Goal: Find specific page/section: Find specific page/section

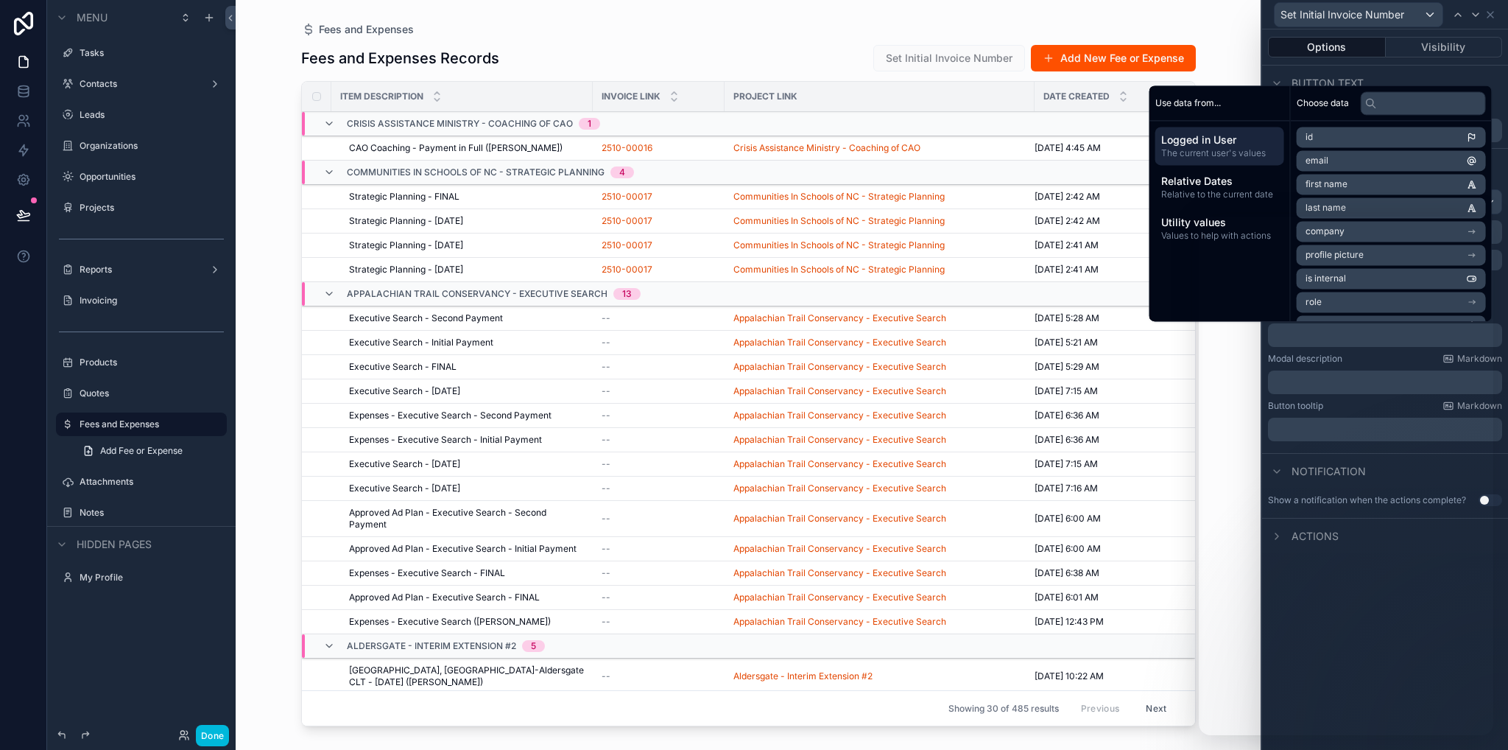
scroll to position [339, 0]
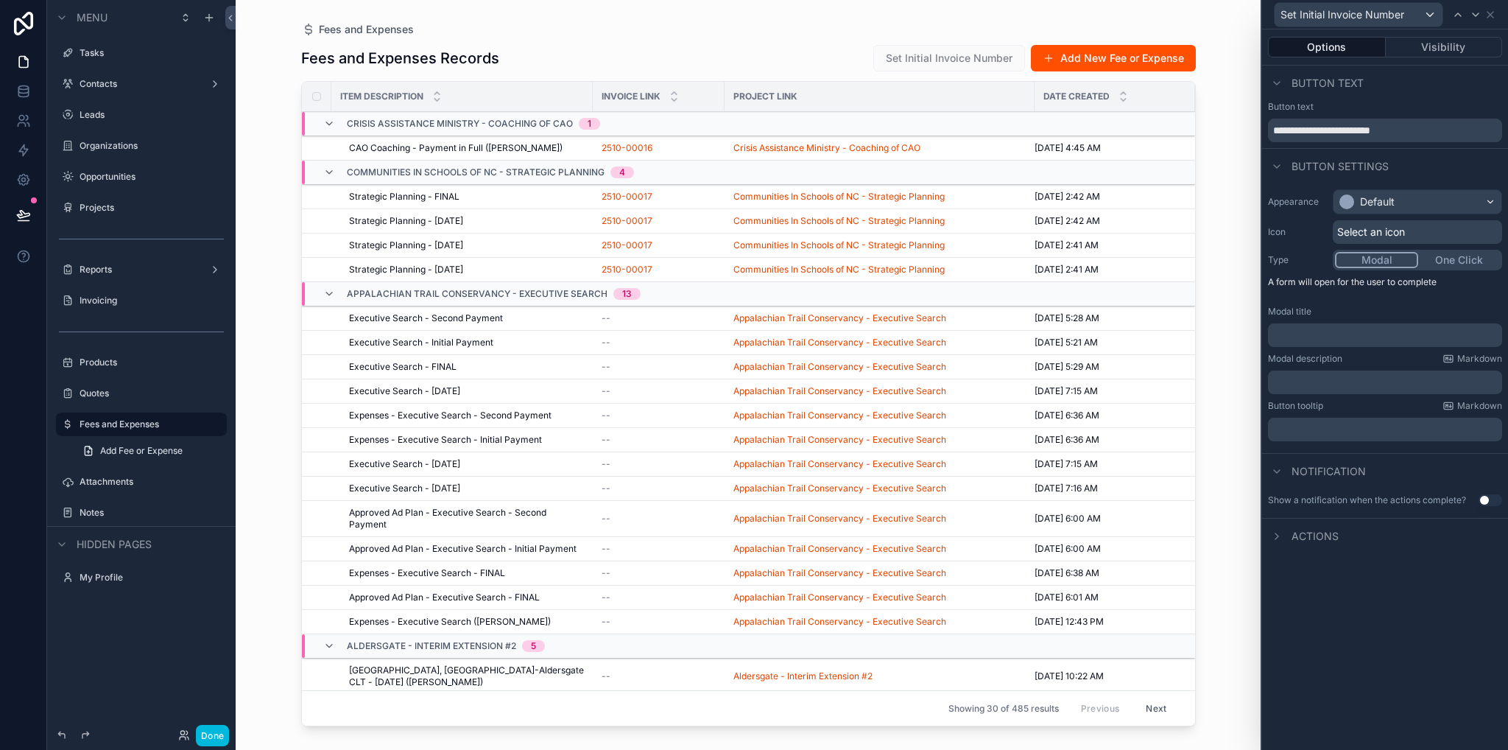
click at [106, 302] on label "Invoicing" at bounding box center [149, 301] width 138 height 12
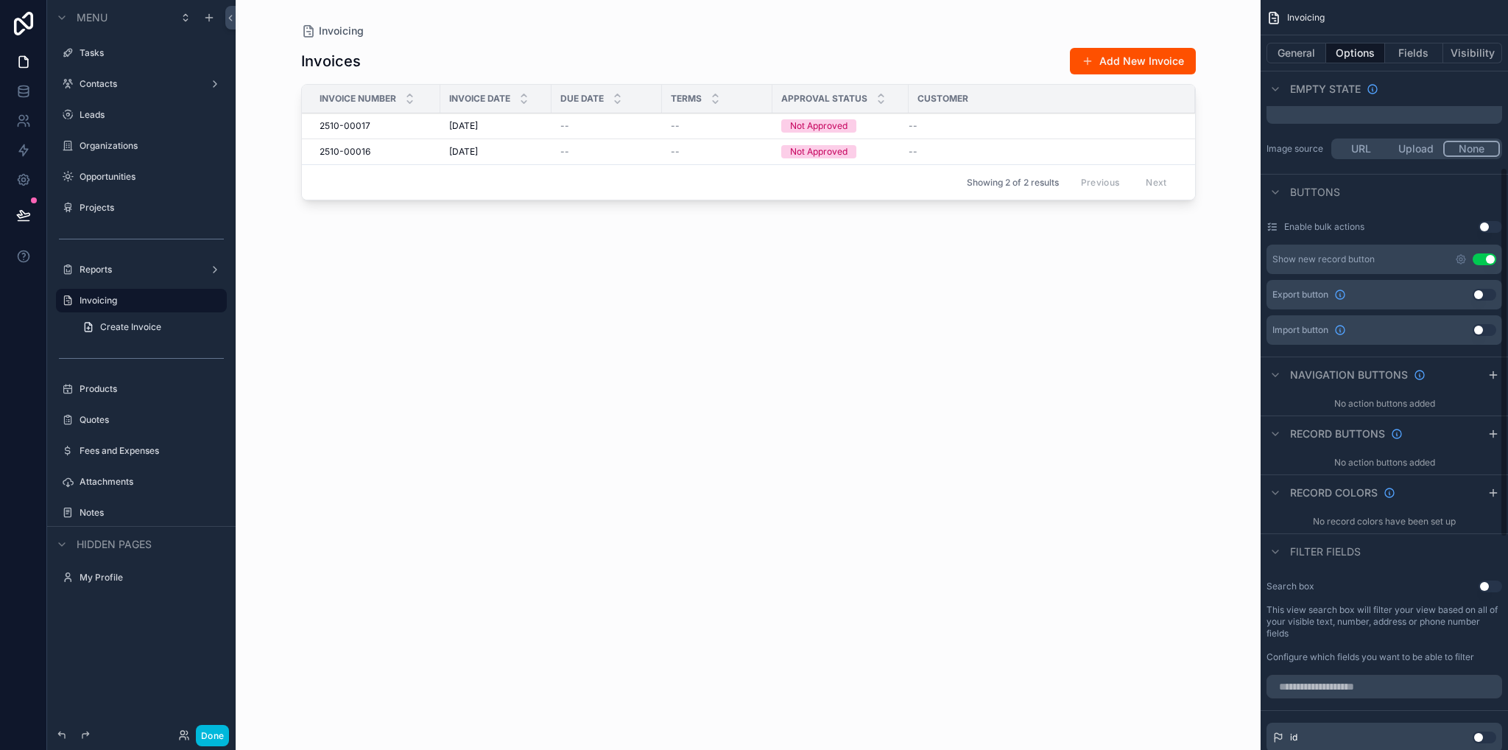
click at [1305, 50] on button "General" at bounding box center [1297, 53] width 60 height 21
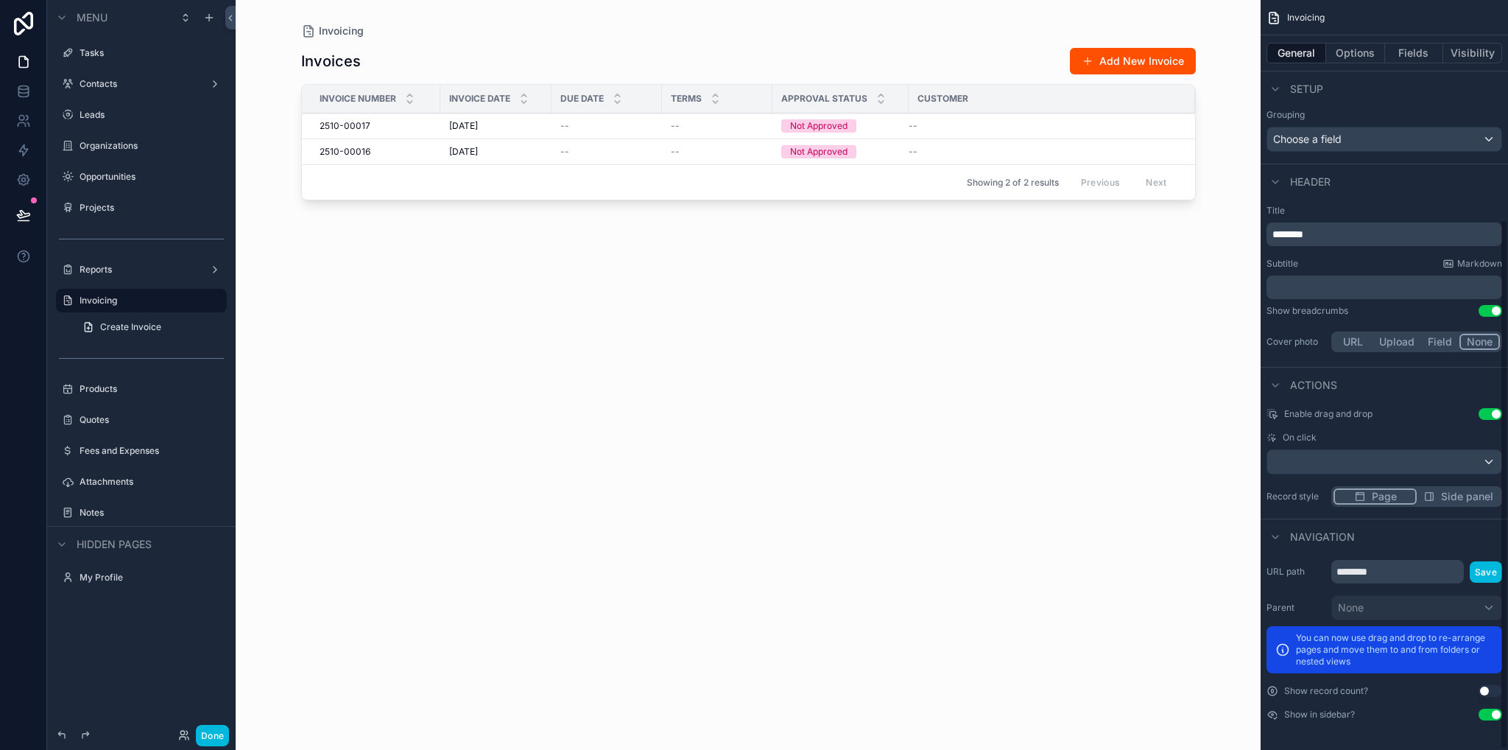
scroll to position [312, 0]
click at [1349, 54] on button "Options" at bounding box center [1355, 53] width 59 height 21
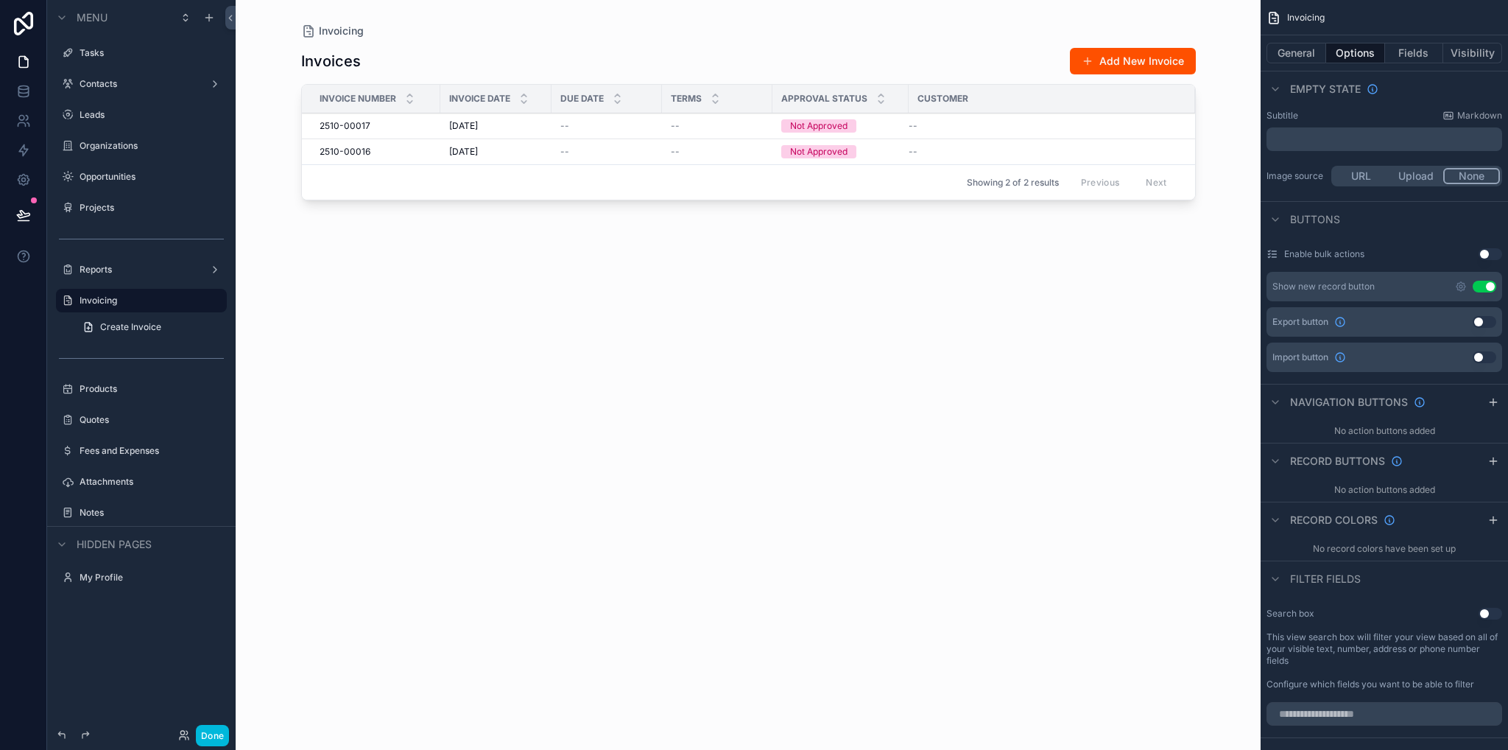
click at [1298, 51] on button "General" at bounding box center [1297, 53] width 60 height 21
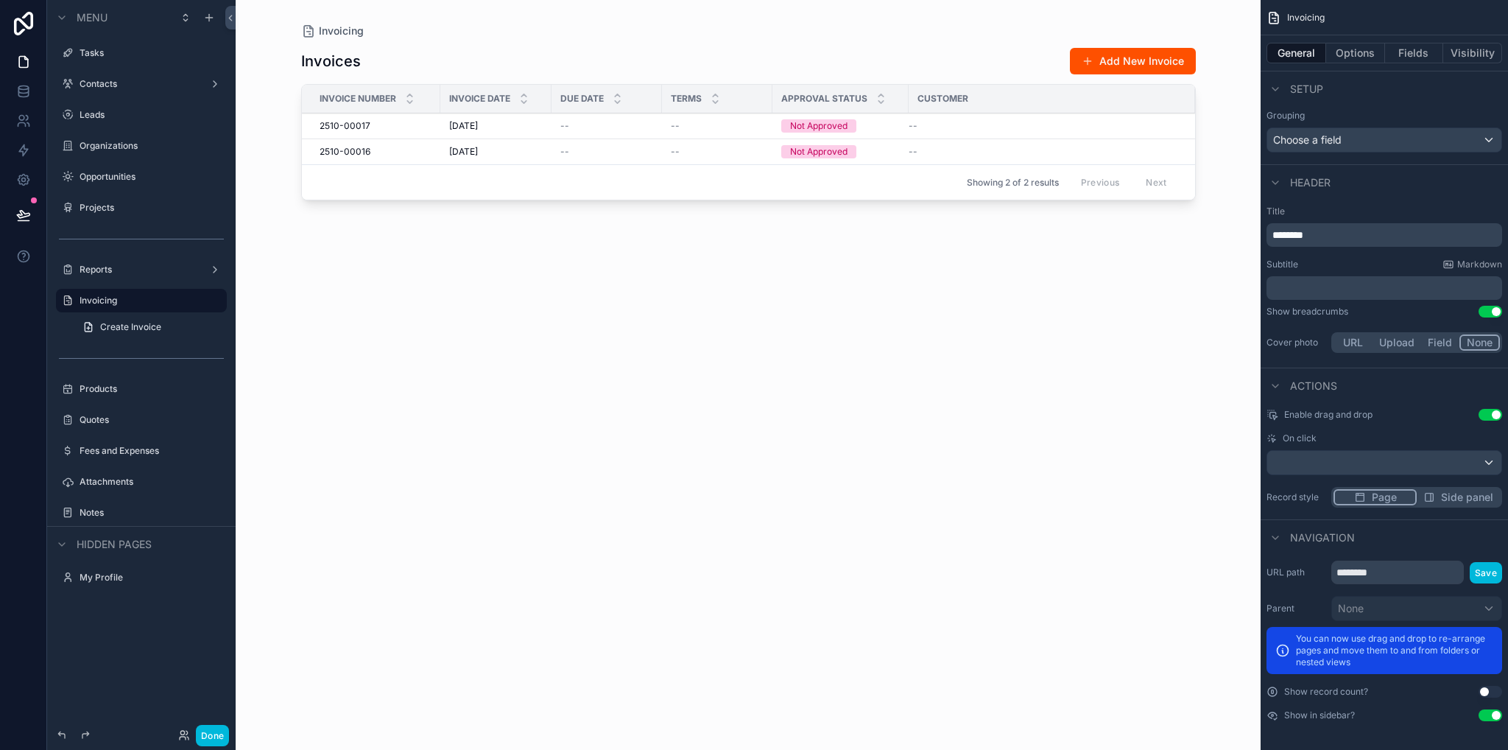
click at [1074, 292] on div "scrollable content" at bounding box center [749, 366] width 942 height 732
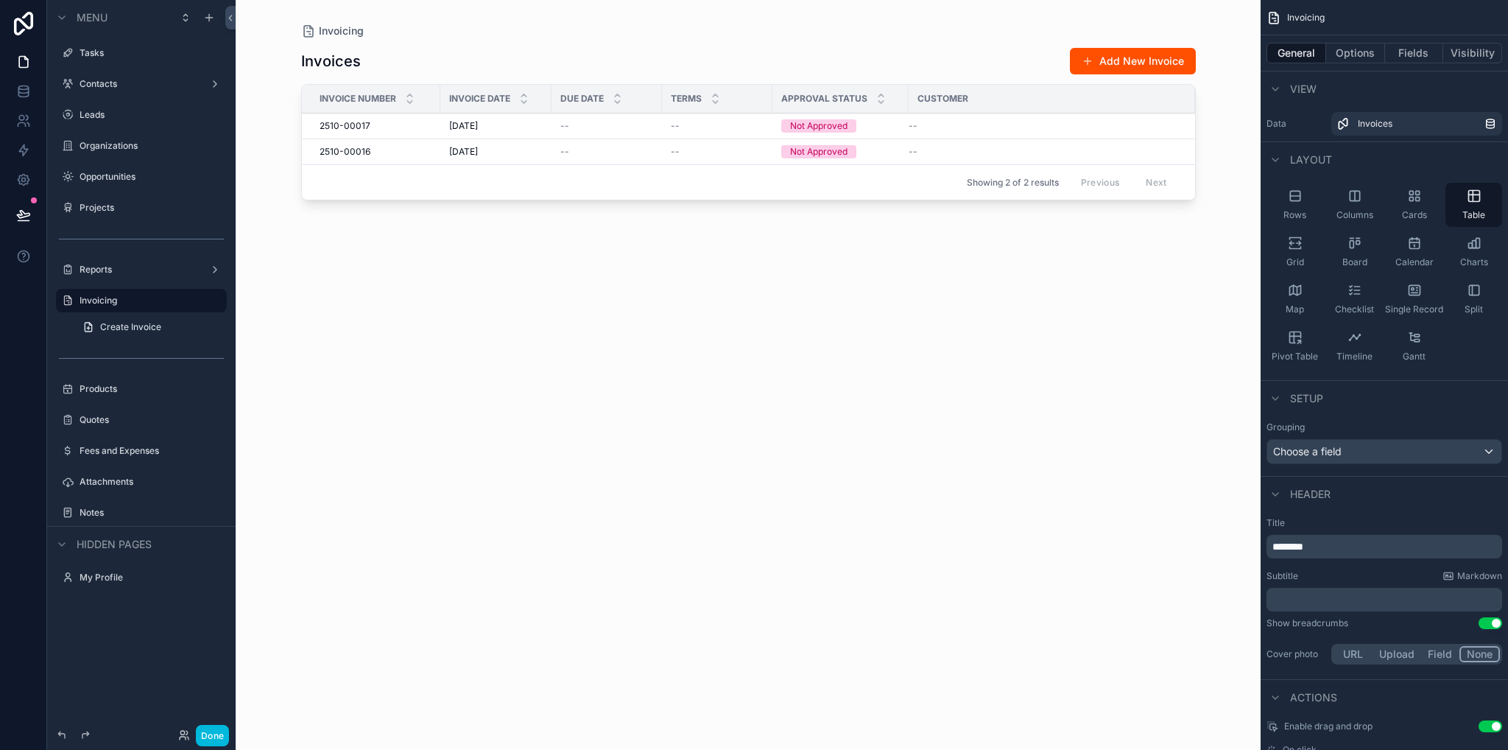
click at [1301, 356] on span "Pivot Table" at bounding box center [1295, 357] width 46 height 12
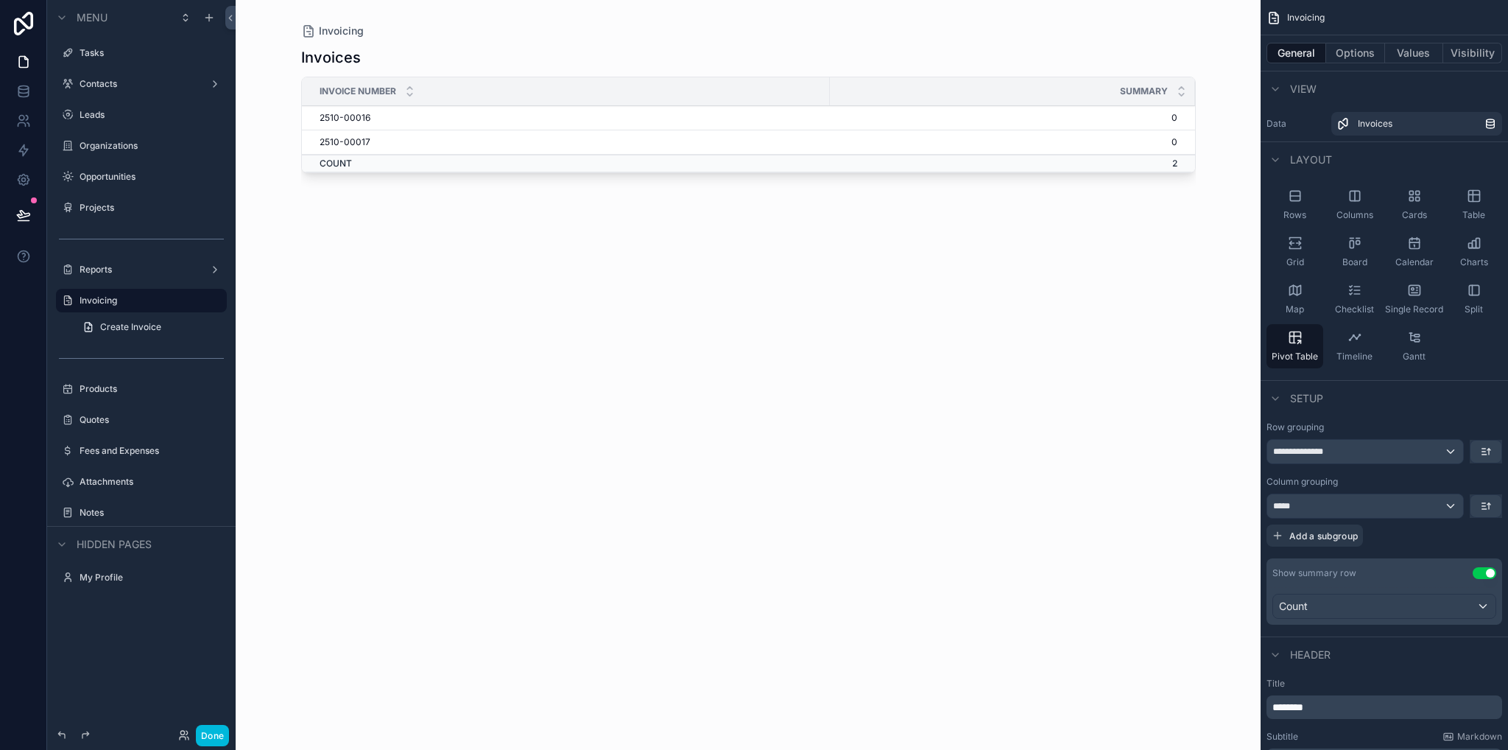
scroll to position [74, 0]
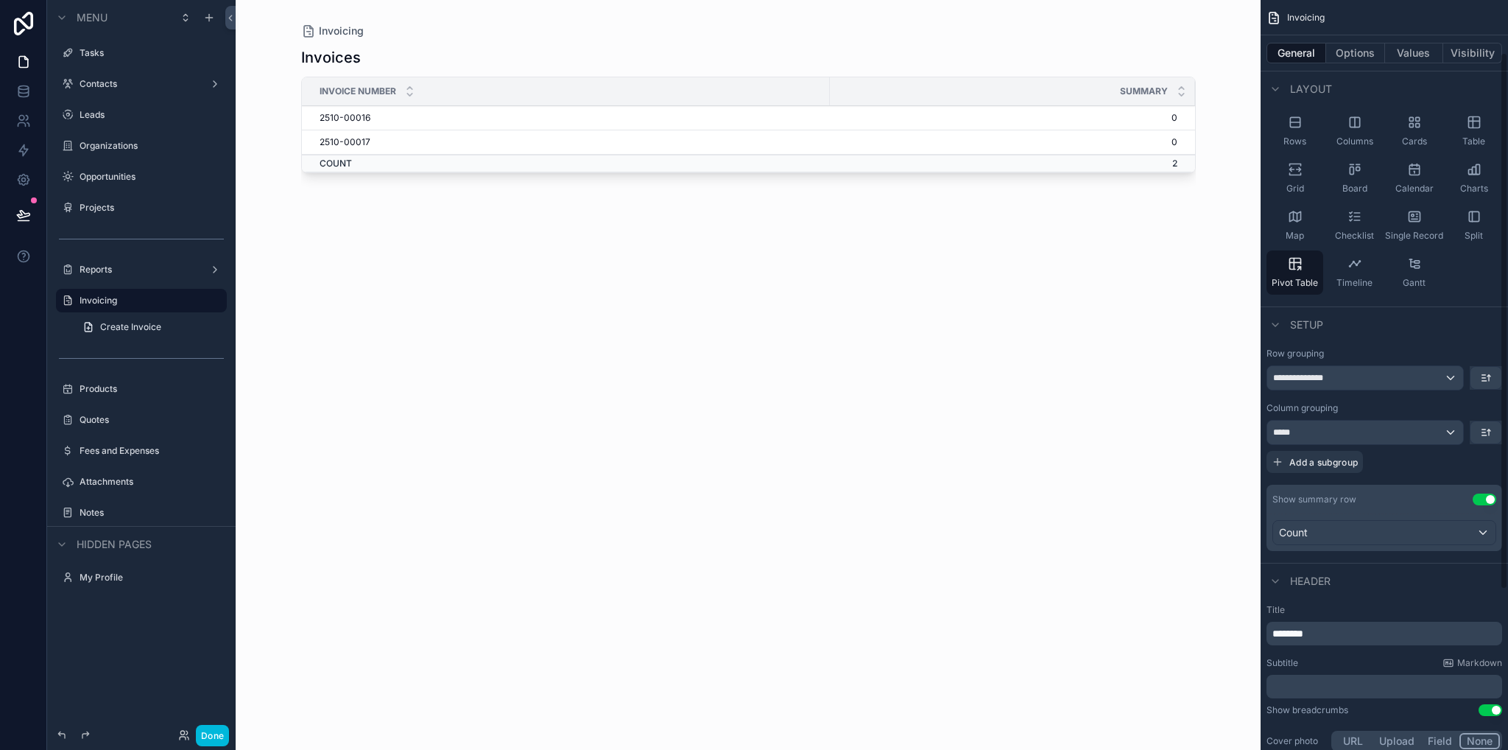
click at [1438, 429] on div "*****" at bounding box center [1366, 433] width 196 height 24
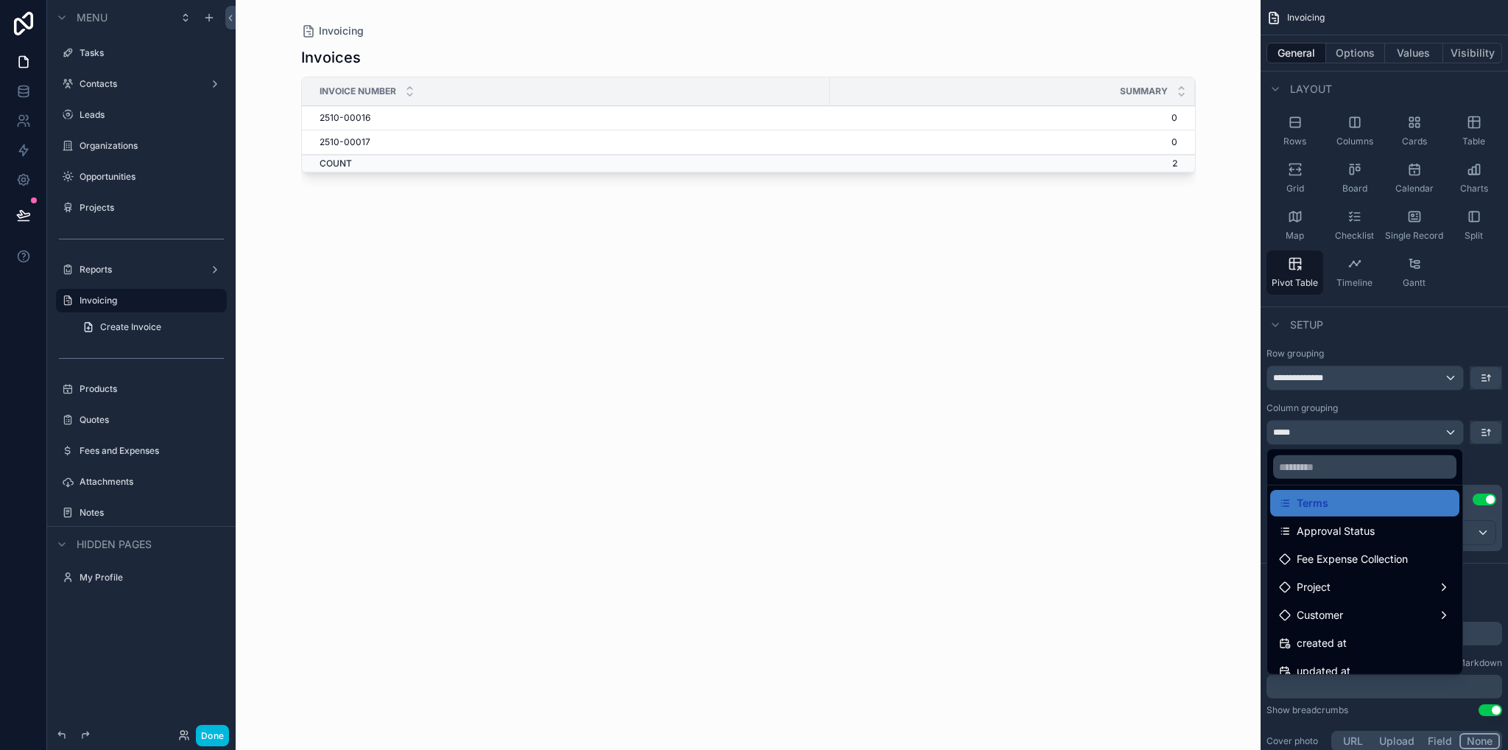
scroll to position [189, 0]
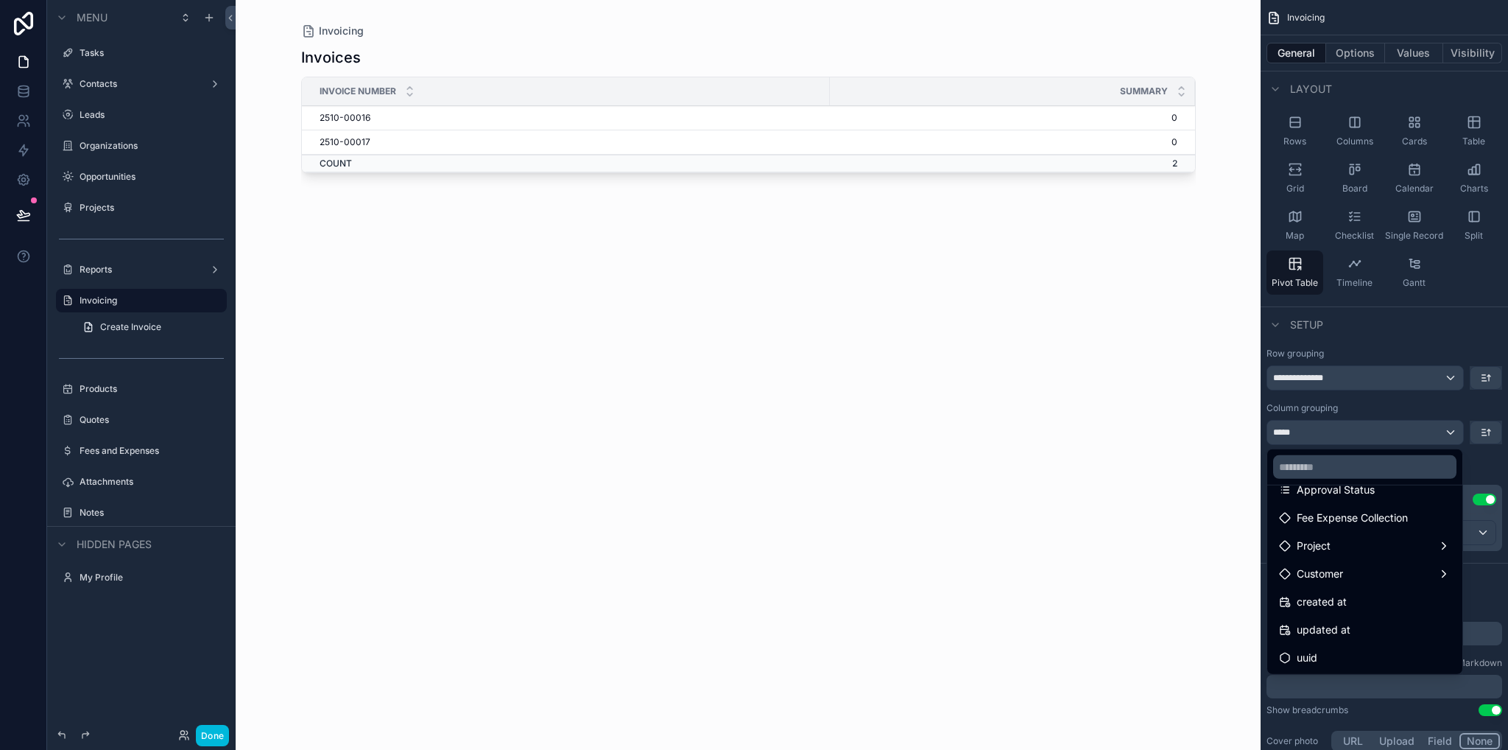
click at [1360, 519] on span "Fee Expense Collection" at bounding box center [1352, 518] width 111 height 18
click at [1340, 513] on span "Fee Expense Collection" at bounding box center [1352, 518] width 111 height 18
click at [1158, 521] on div "Invoices Invoice Number Summary 2510-00016 0 2510-00017 0 COUNT 2" at bounding box center [748, 385] width 895 height 694
click at [1497, 463] on div "scrollable content" at bounding box center [754, 375] width 1508 height 750
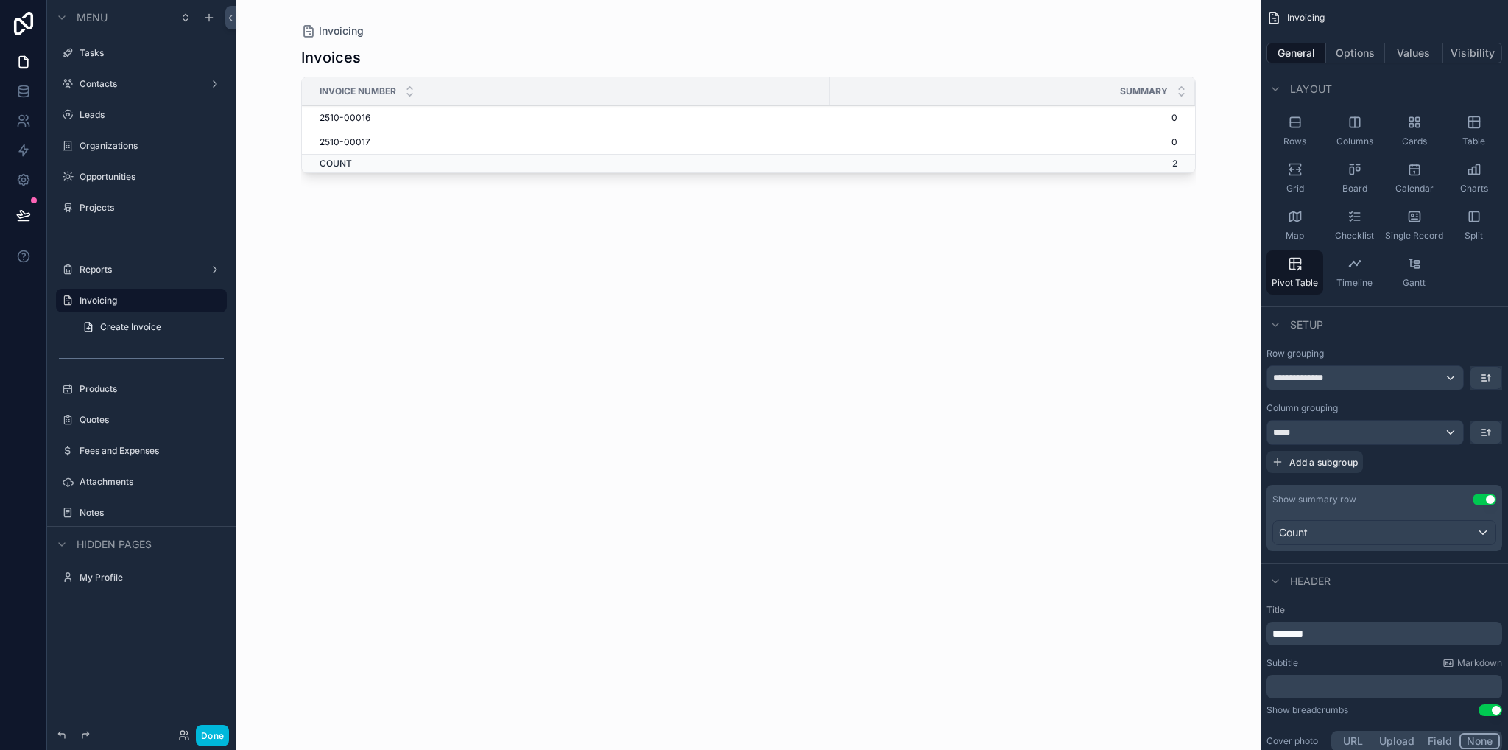
click at [1392, 438] on div "*****" at bounding box center [1366, 433] width 196 height 24
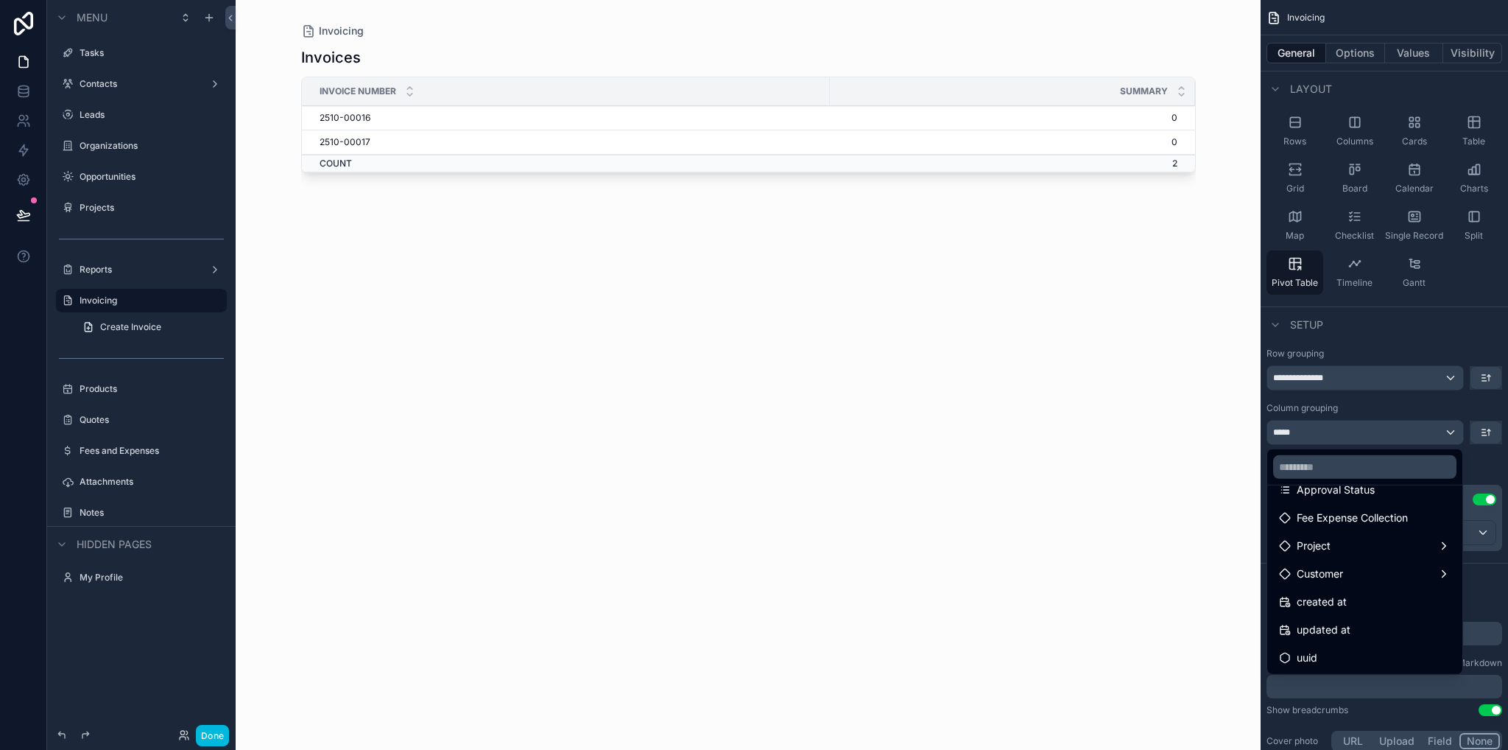
scroll to position [115, 0]
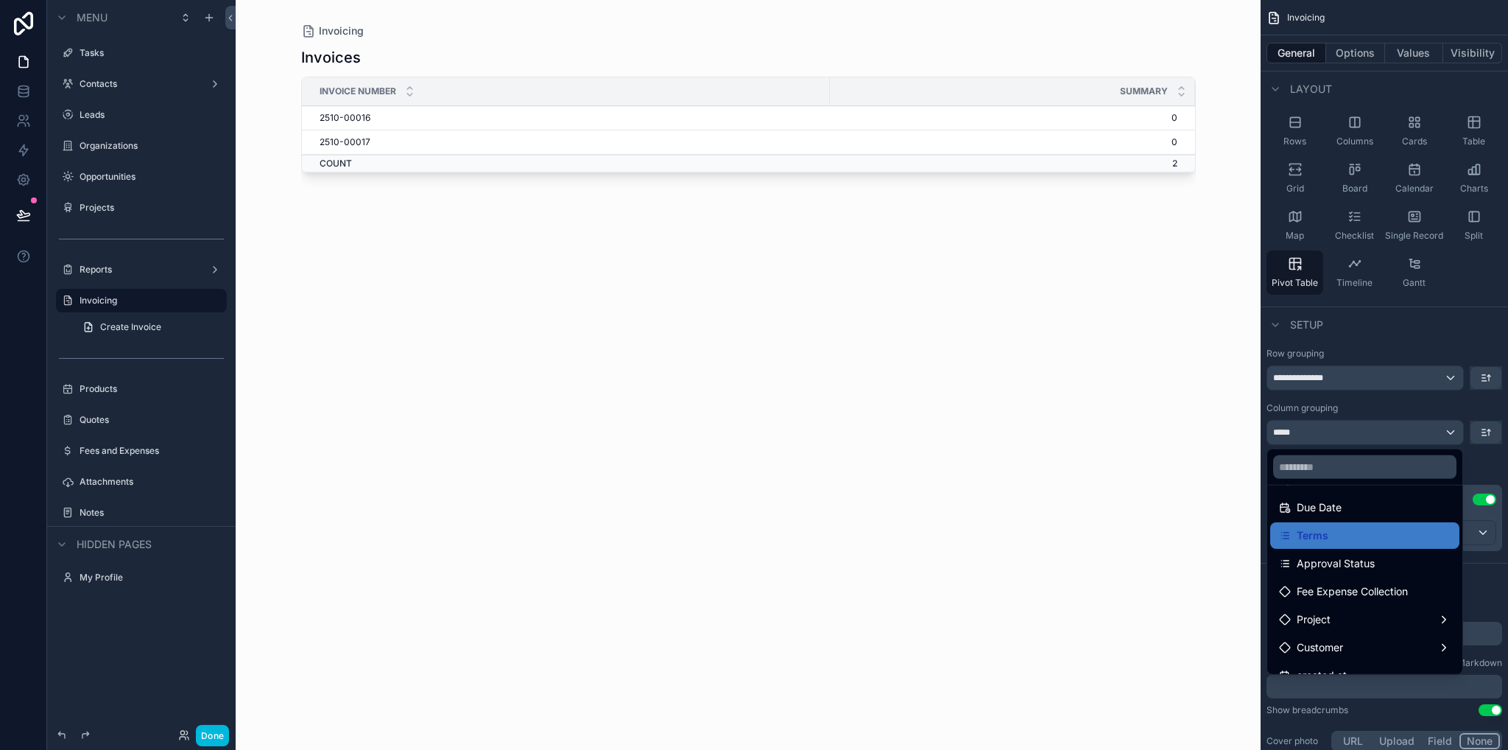
click at [1352, 569] on span "Approval Status" at bounding box center [1336, 564] width 78 height 18
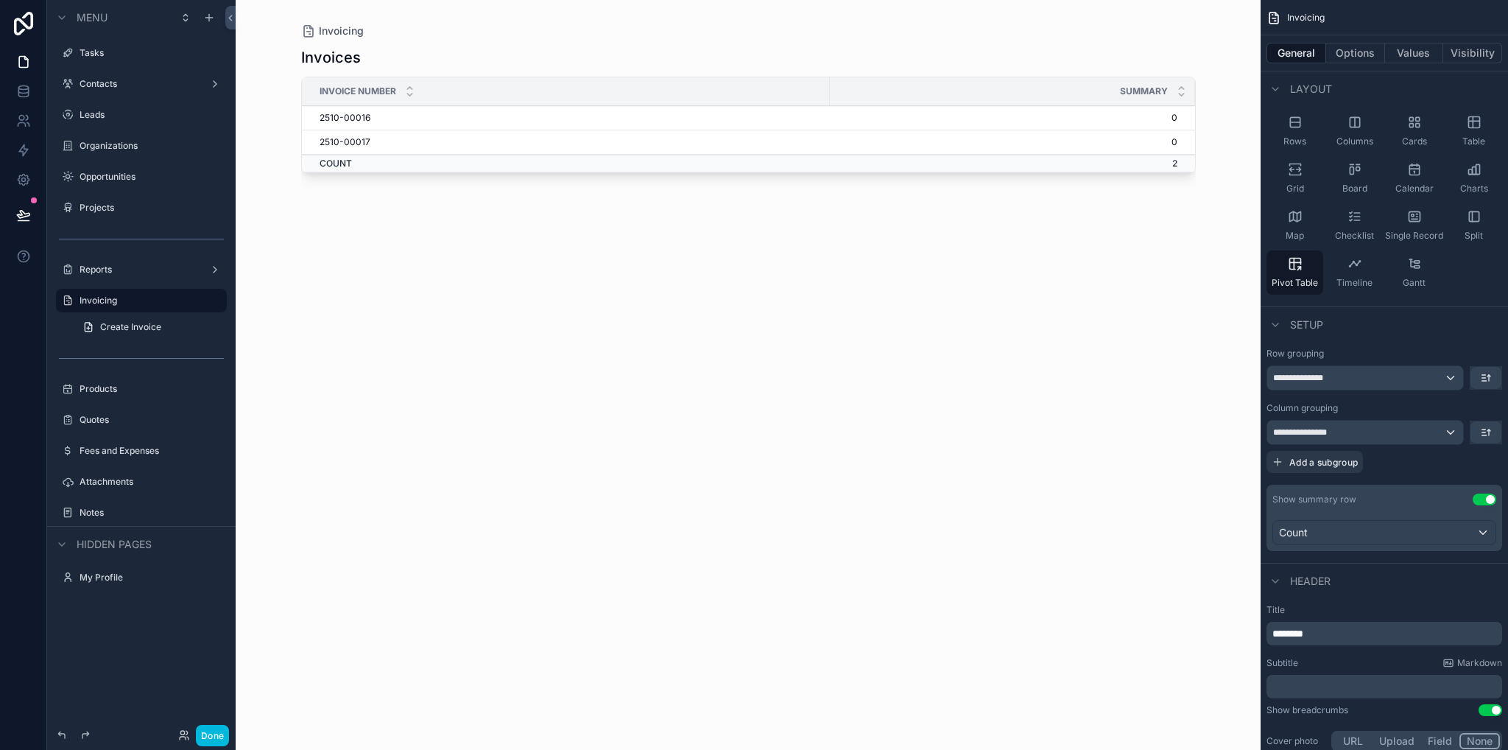
click at [1454, 430] on div "**********" at bounding box center [1366, 433] width 196 height 24
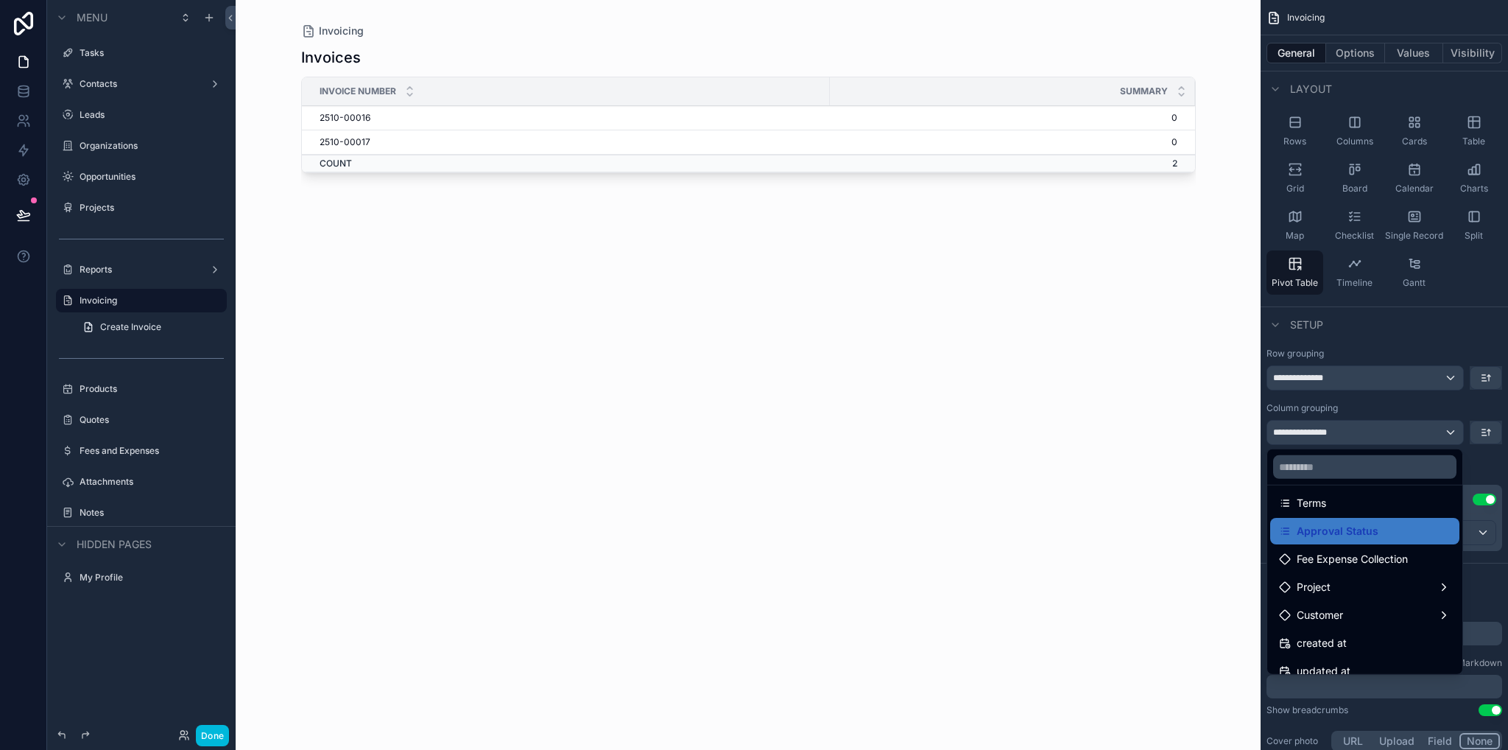
scroll to position [189, 0]
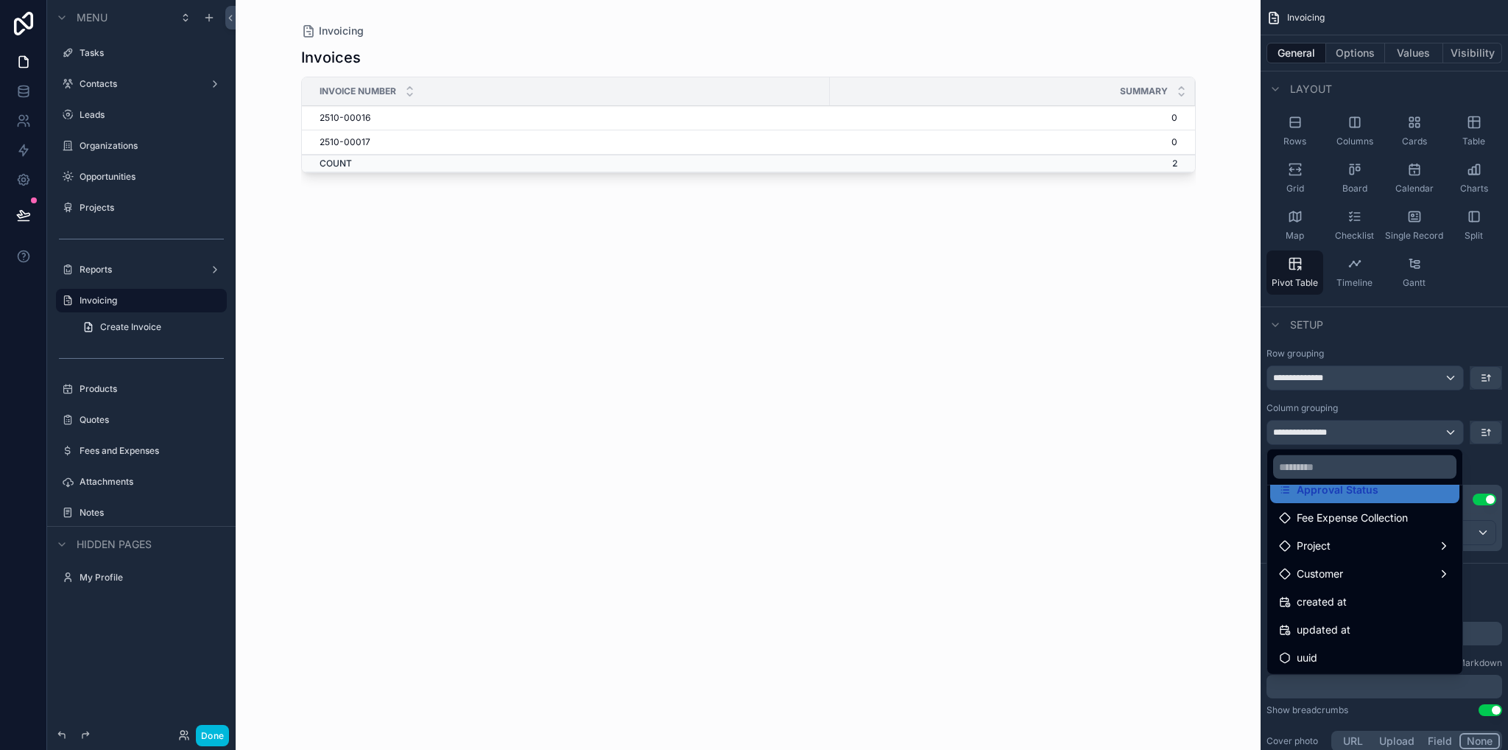
click at [1357, 507] on div "Fee Expense Collection" at bounding box center [1364, 518] width 189 height 27
click at [1361, 512] on span "Fee Expense Collection" at bounding box center [1352, 518] width 111 height 18
click at [1361, 513] on span "Fee Expense Collection" at bounding box center [1352, 518] width 111 height 18
click at [1467, 466] on div "scrollable content" at bounding box center [754, 375] width 1508 height 750
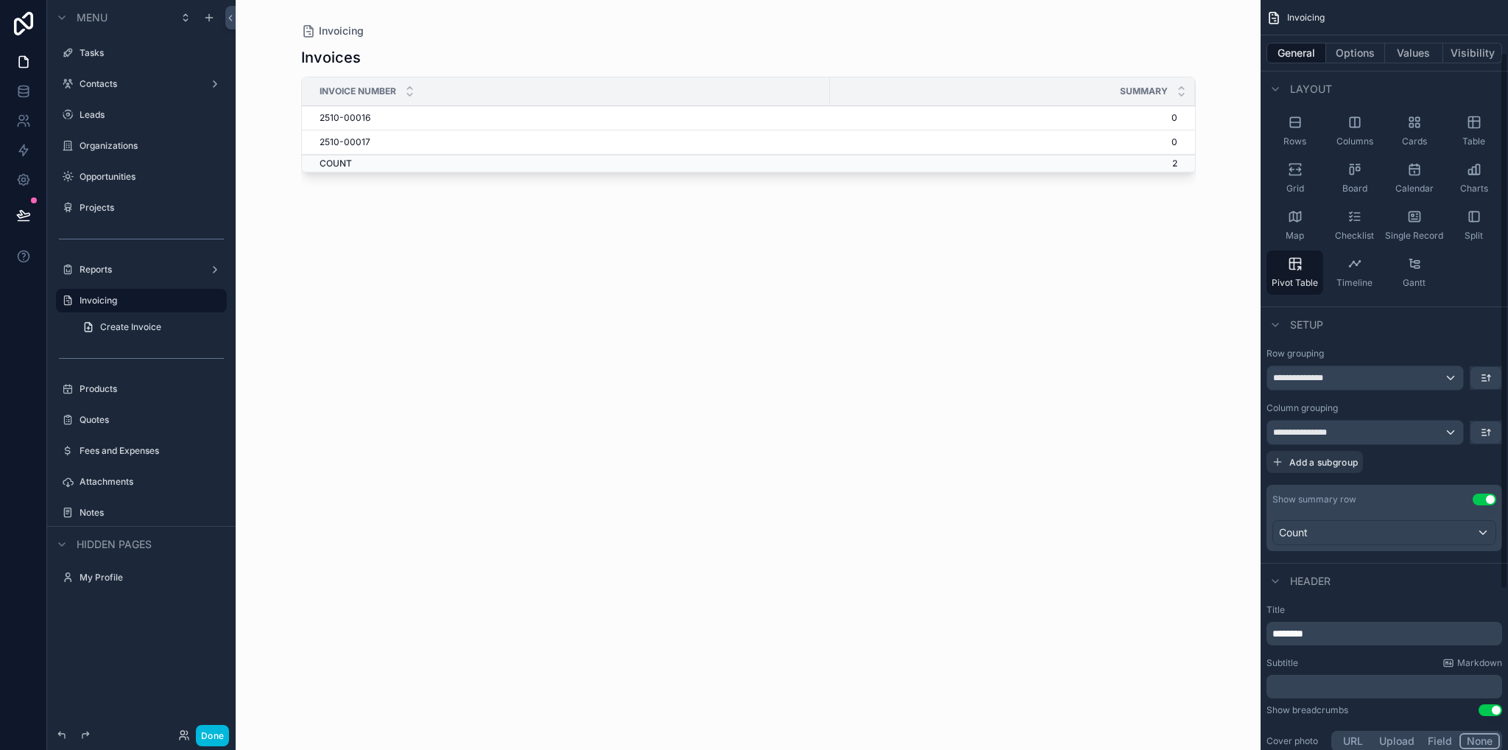
scroll to position [147, 0]
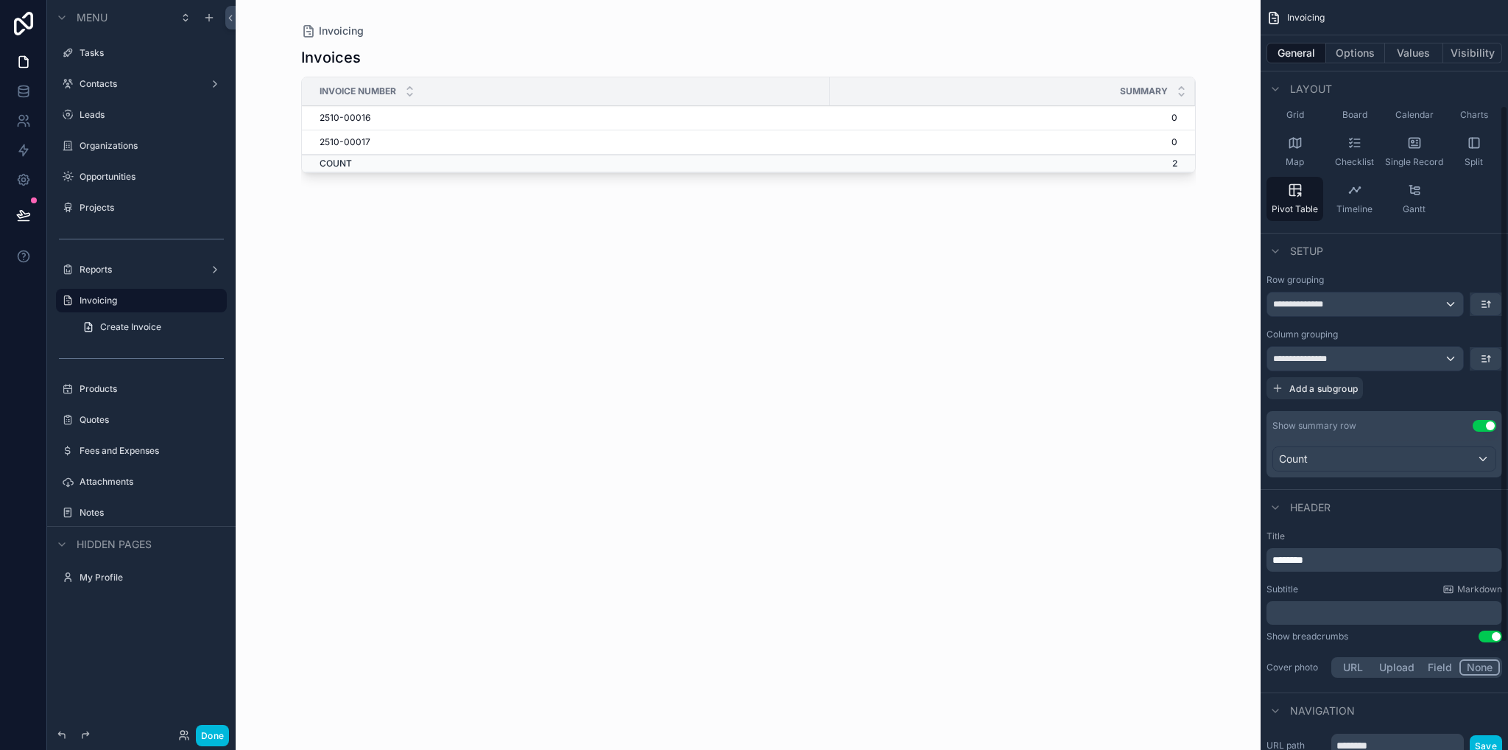
click at [1352, 466] on div "Count" at bounding box center [1384, 459] width 222 height 24
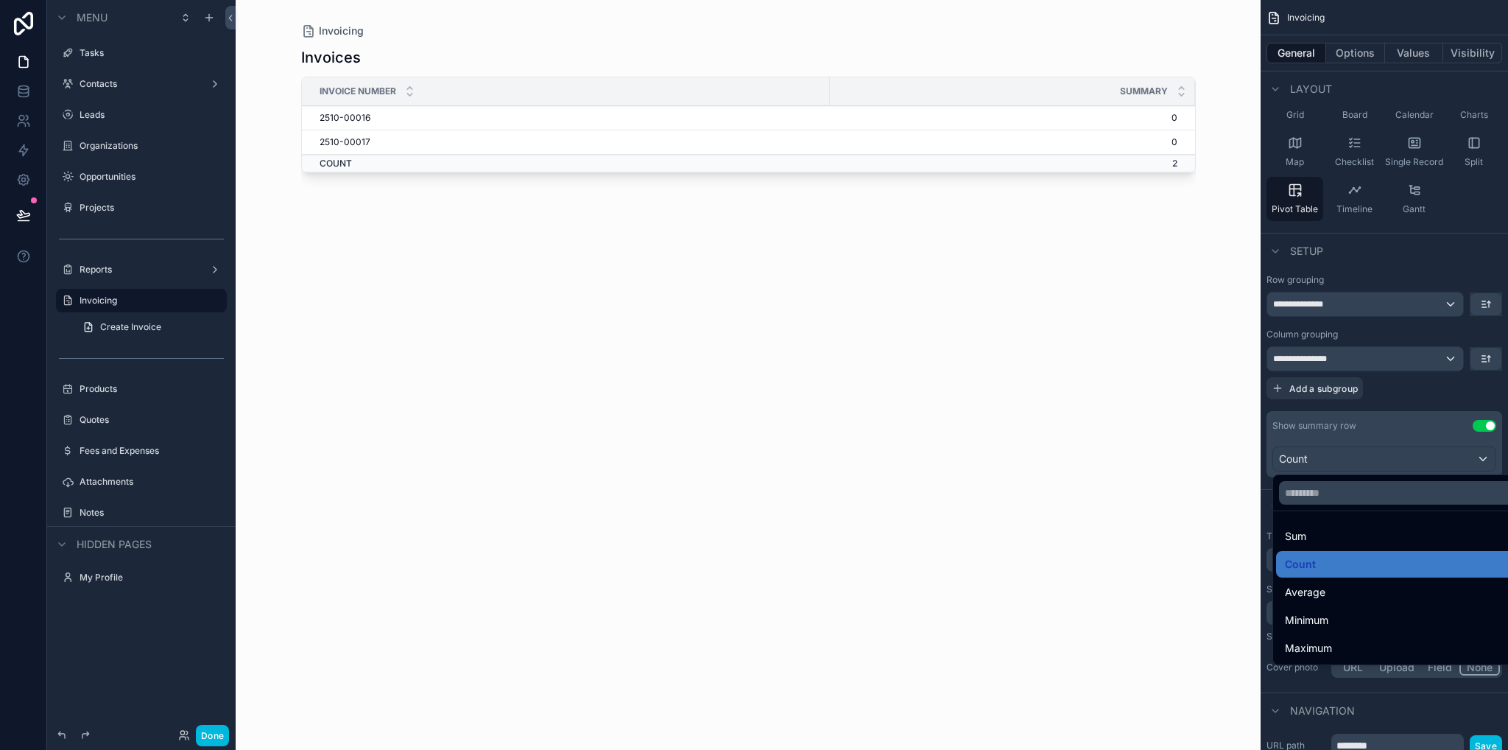
click at [1332, 530] on div "Sum" at bounding box center [1401, 536] width 233 height 18
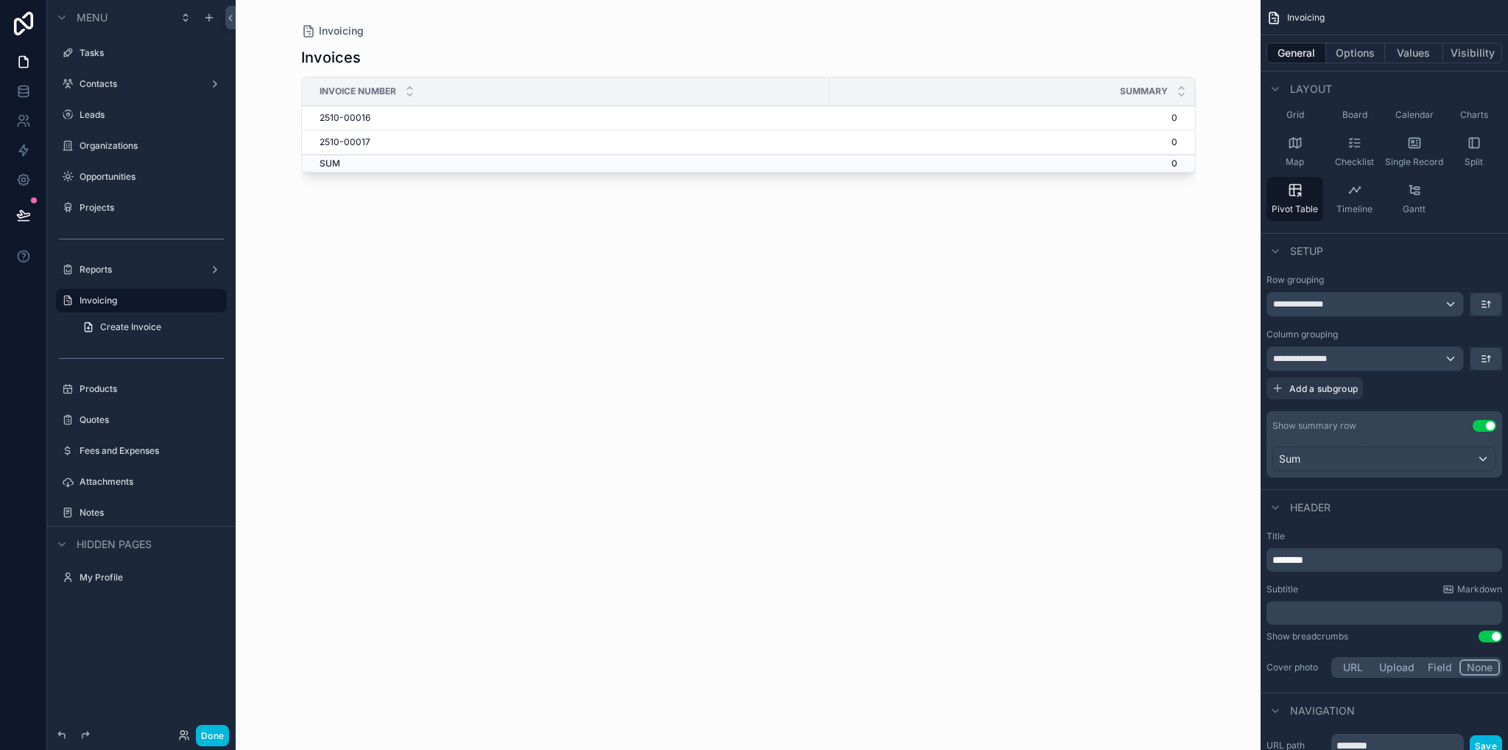
click at [1323, 364] on div "**********" at bounding box center [1366, 359] width 196 height 24
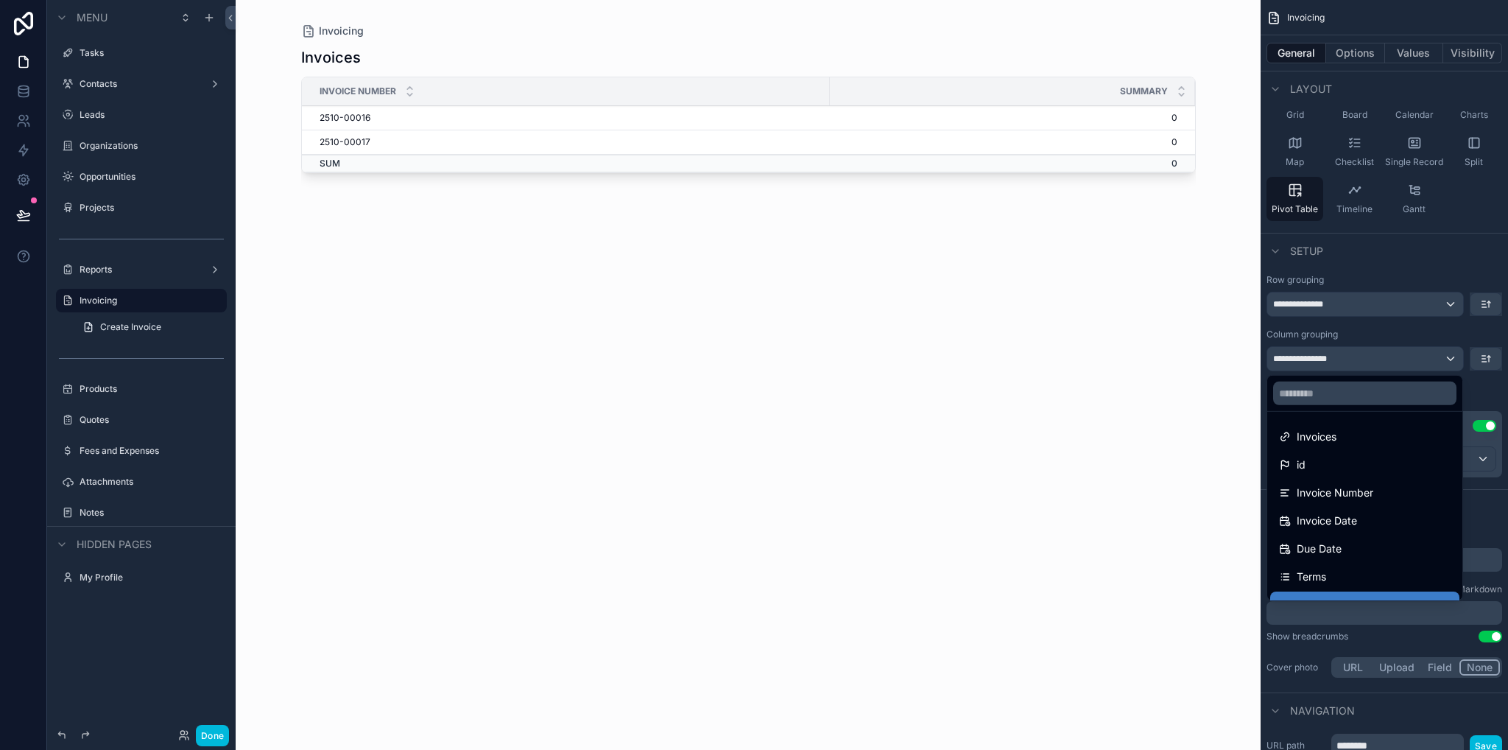
click at [1332, 497] on span "Invoice Number" at bounding box center [1335, 493] width 77 height 18
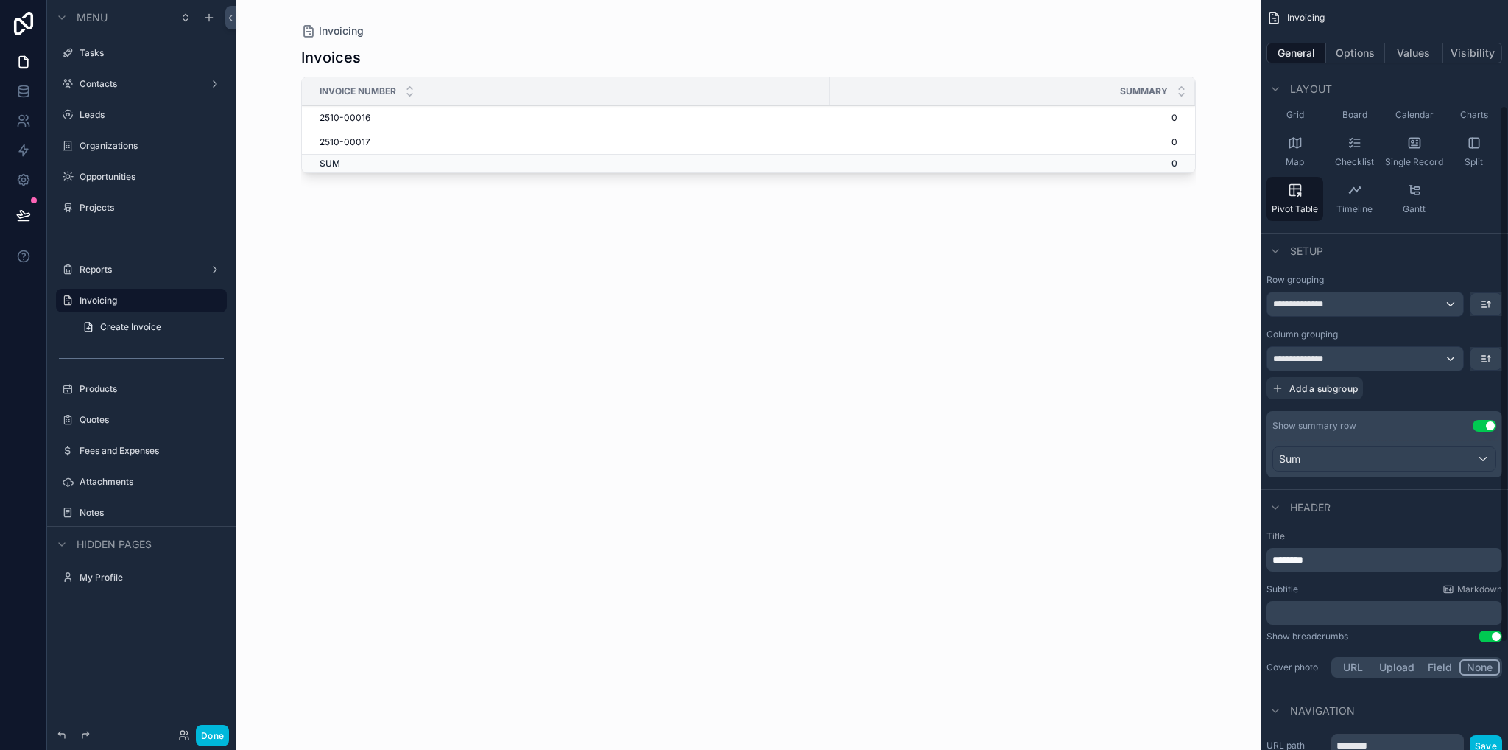
click at [1308, 354] on span "**********" at bounding box center [1306, 359] width 66 height 12
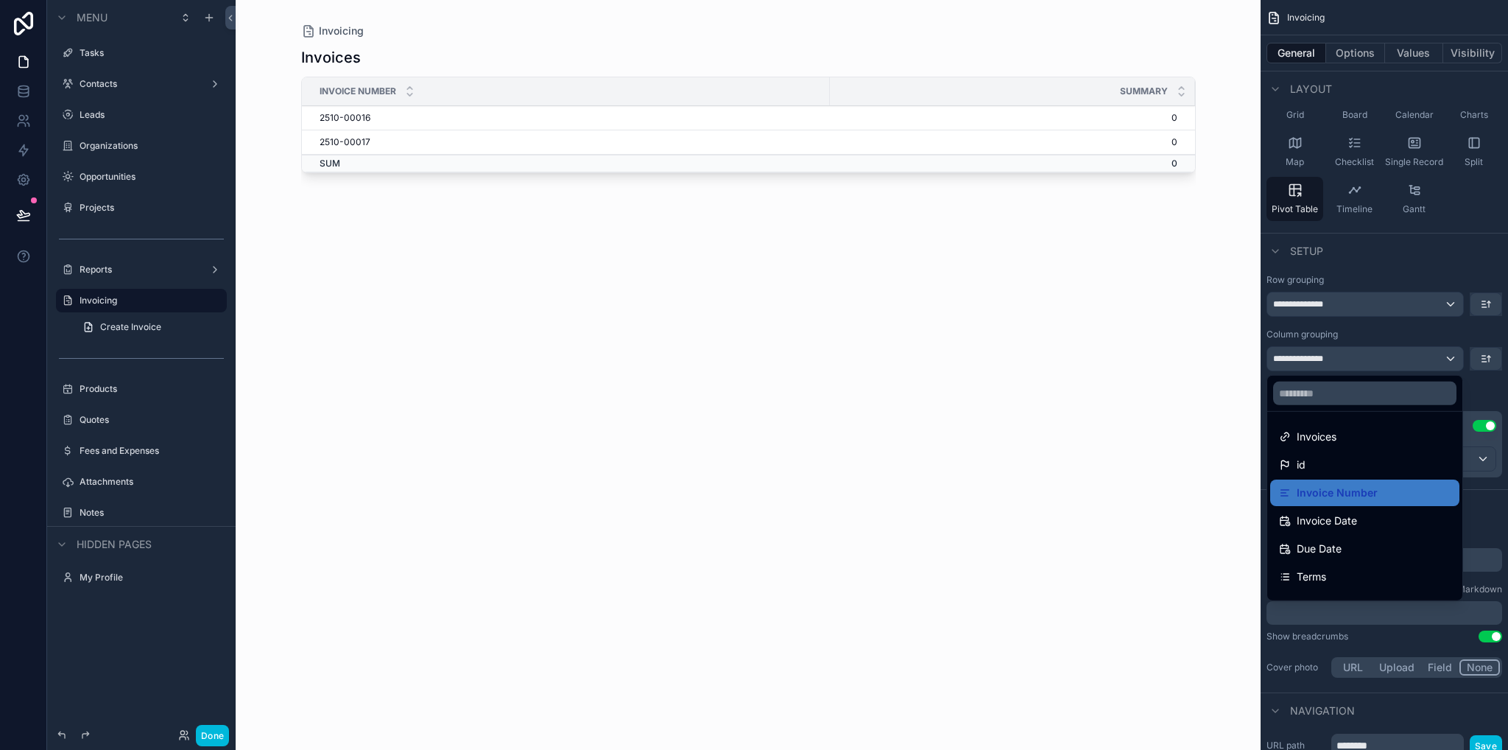
click at [1318, 460] on div "id" at bounding box center [1365, 465] width 172 height 18
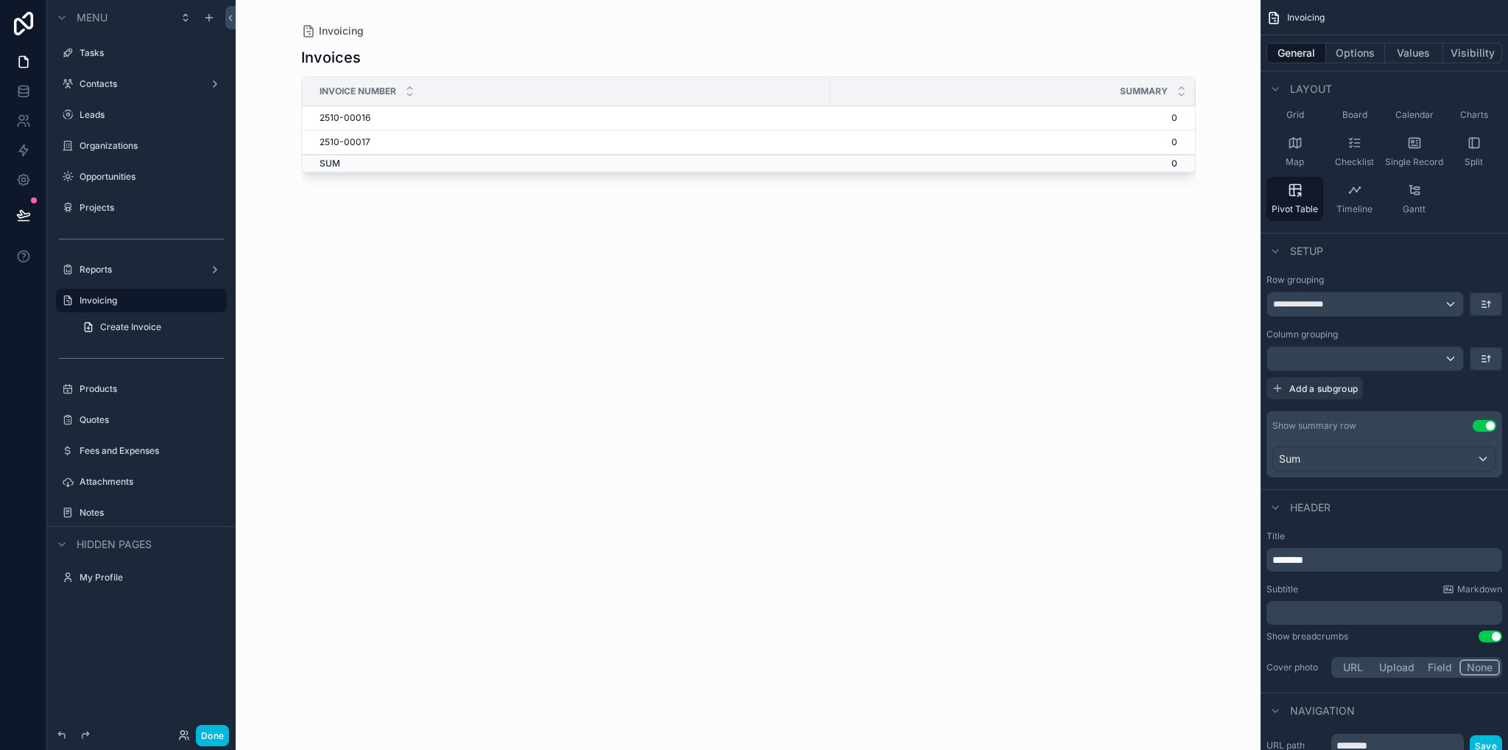
click at [1388, 359] on div "scrollable content" at bounding box center [1366, 359] width 196 height 24
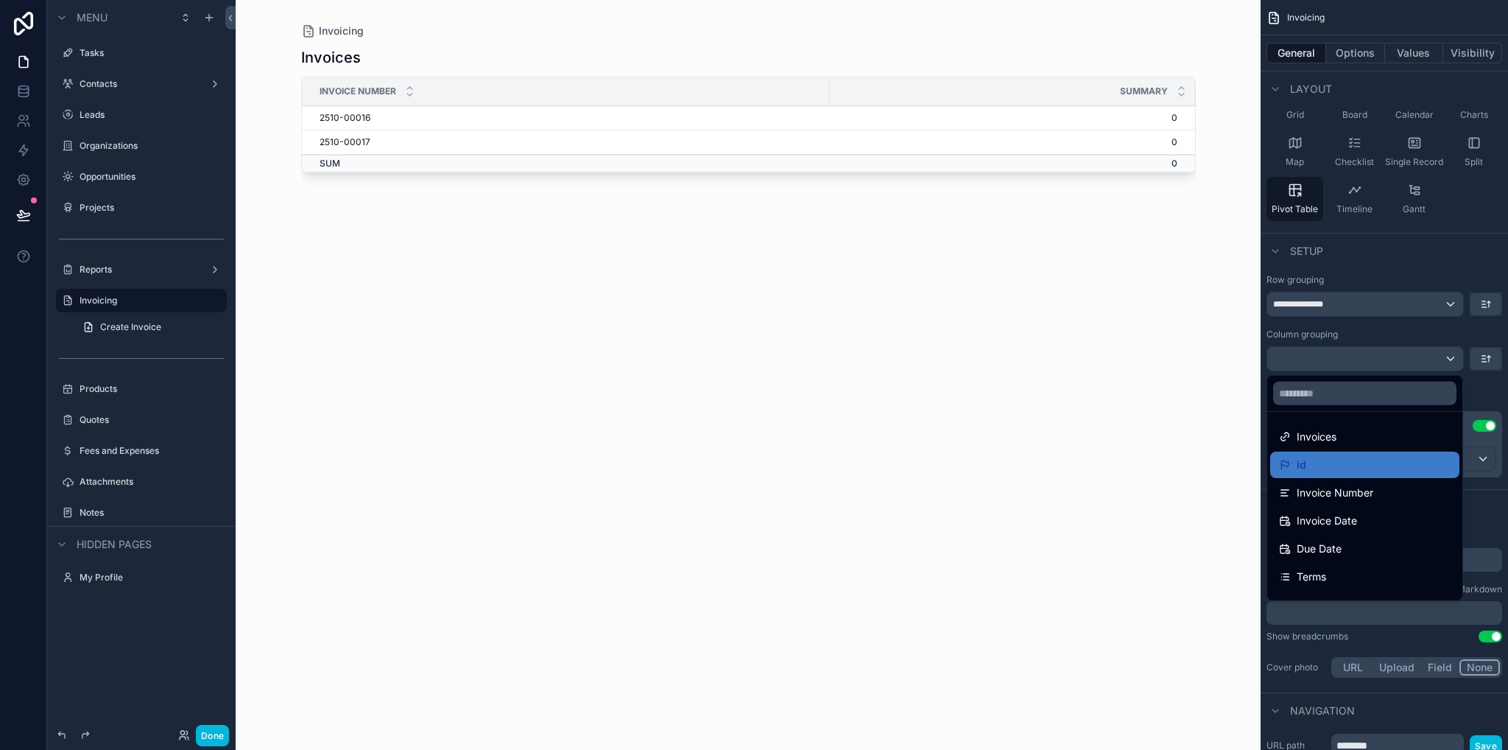
click at [1355, 434] on div "Invoices" at bounding box center [1365, 437] width 172 height 18
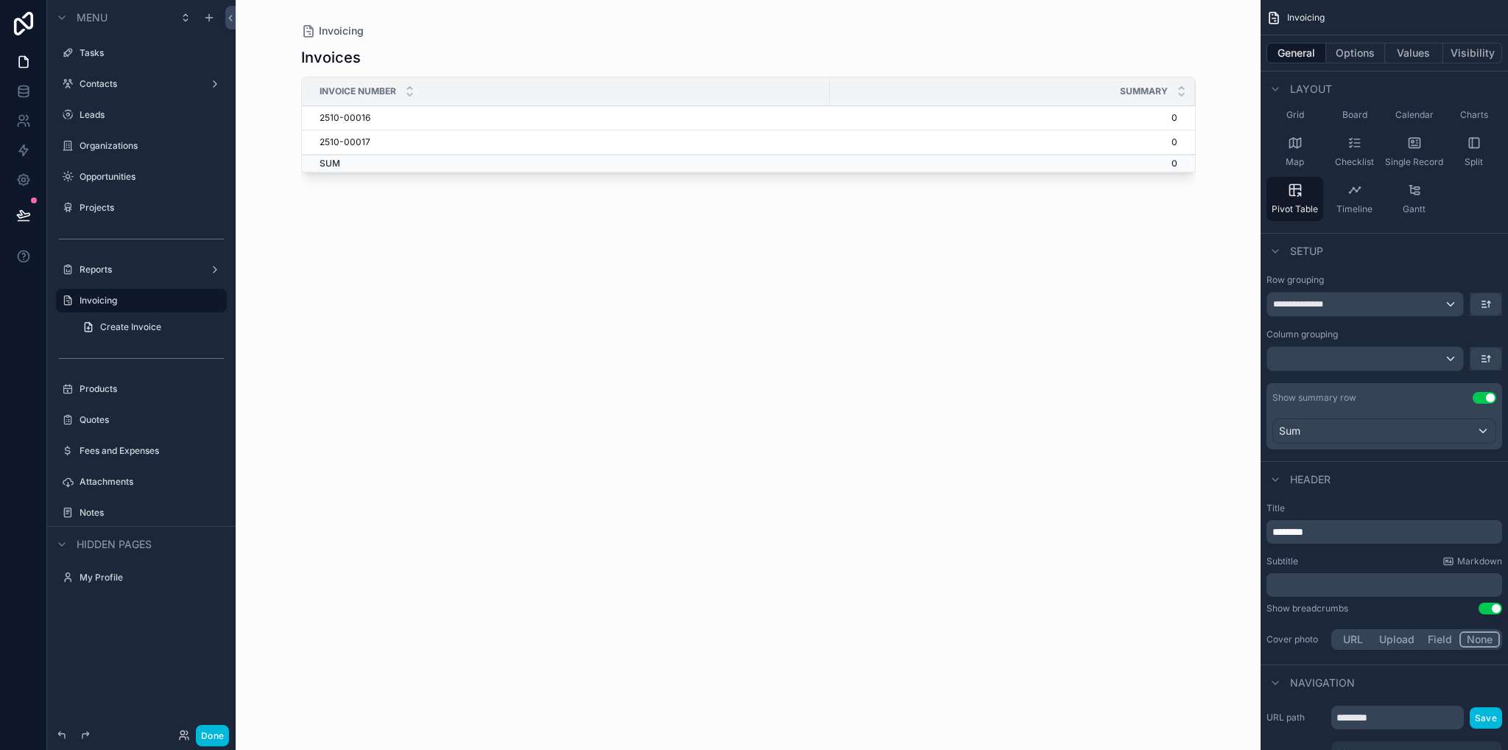
click at [1479, 398] on button "Use setting" at bounding box center [1485, 398] width 24 height 12
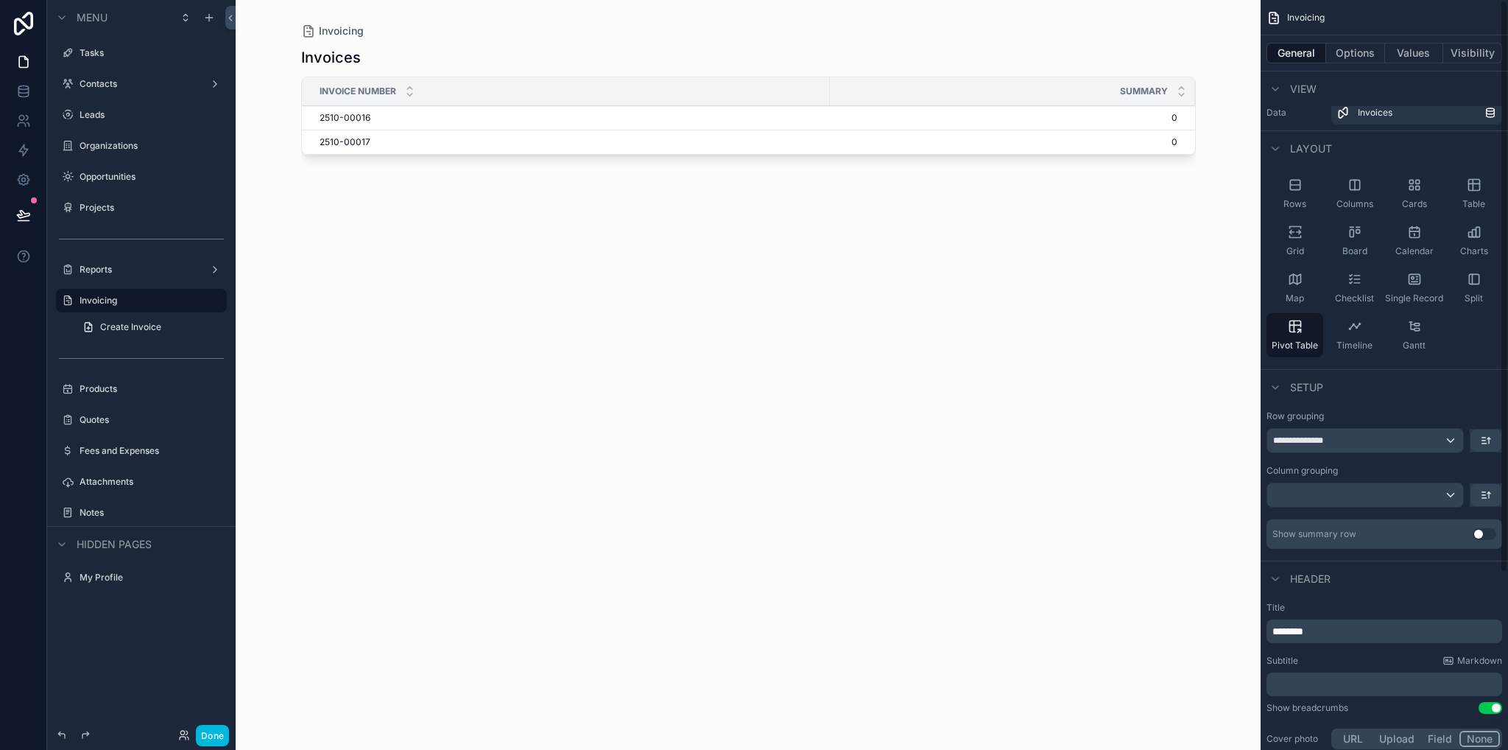
scroll to position [0, 0]
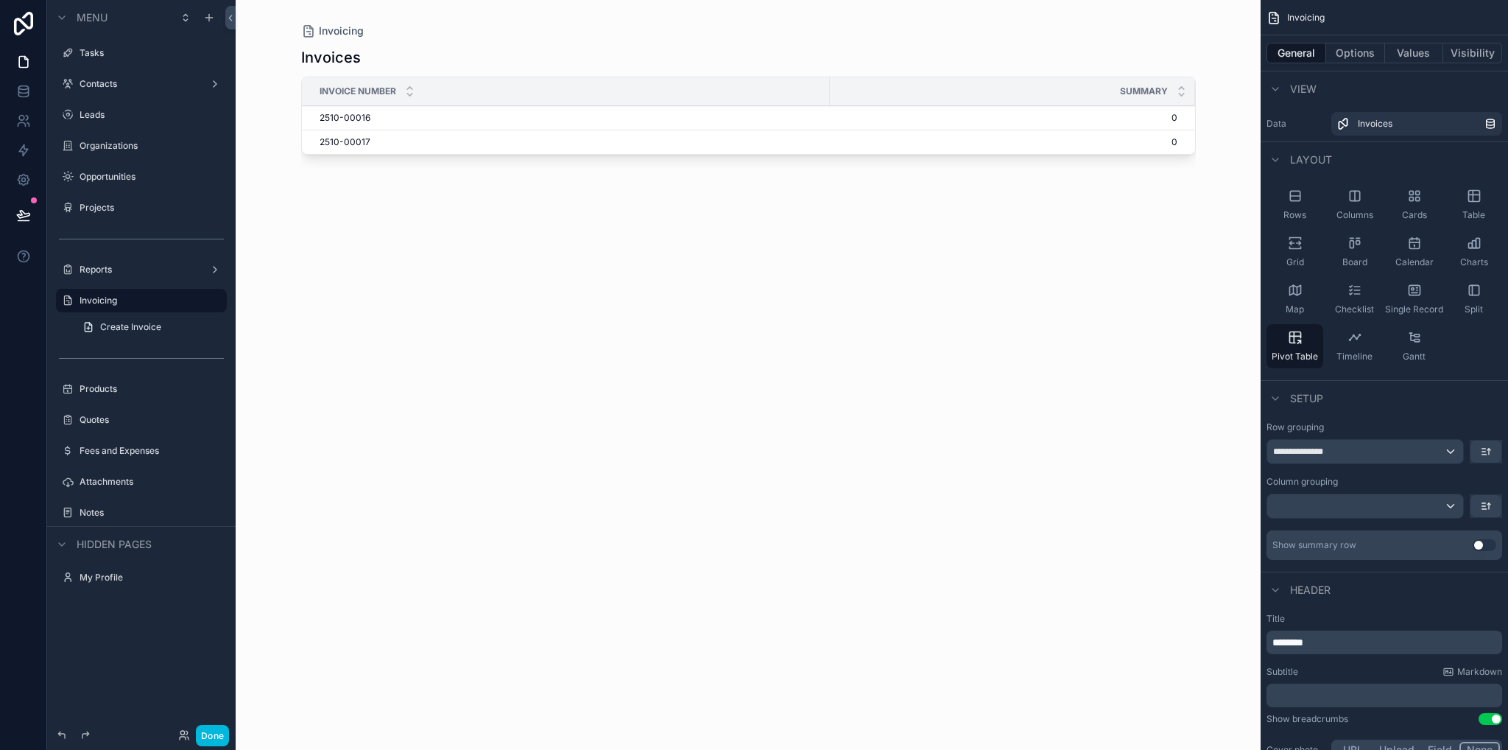
click at [1475, 208] on div "Table" at bounding box center [1474, 205] width 57 height 44
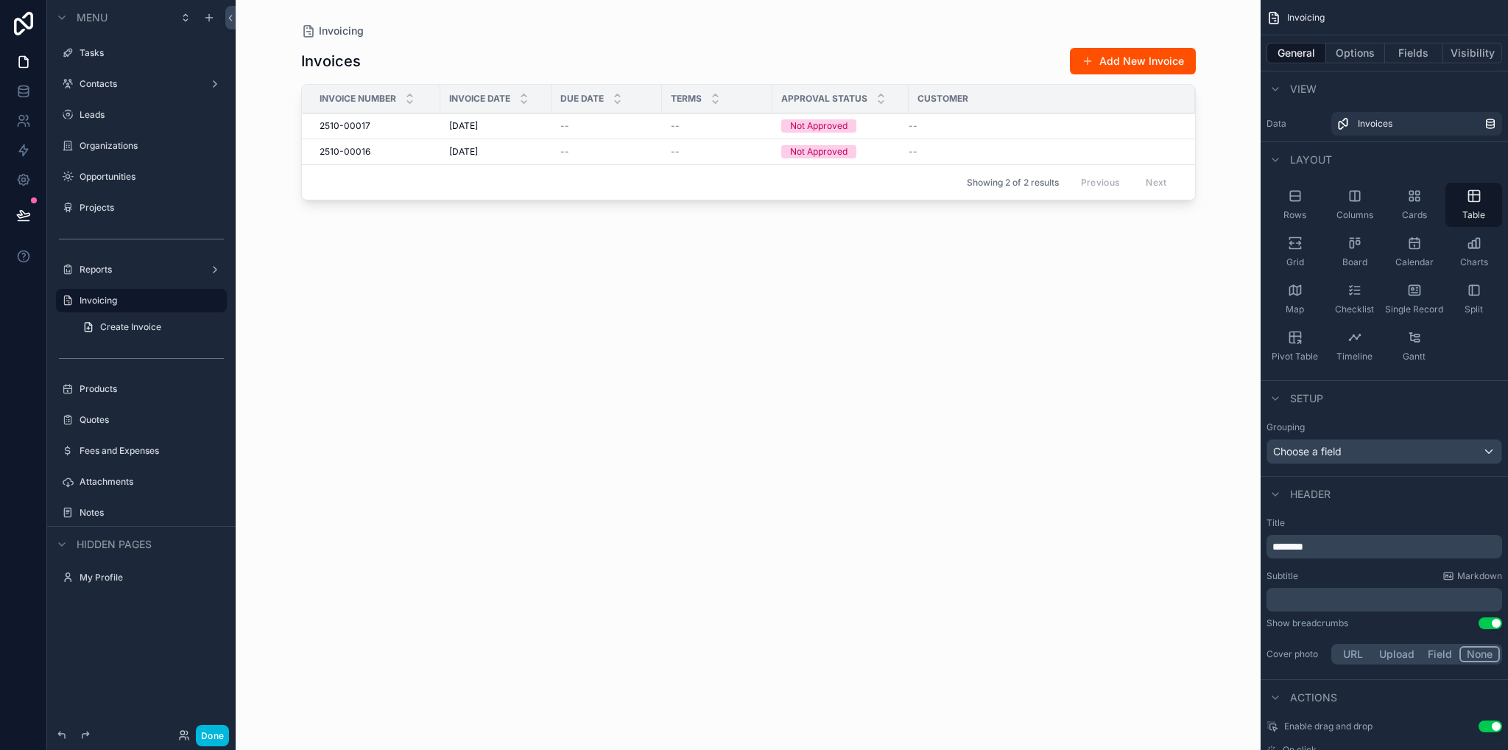
click at [943, 130] on div "--" at bounding box center [1043, 126] width 269 height 12
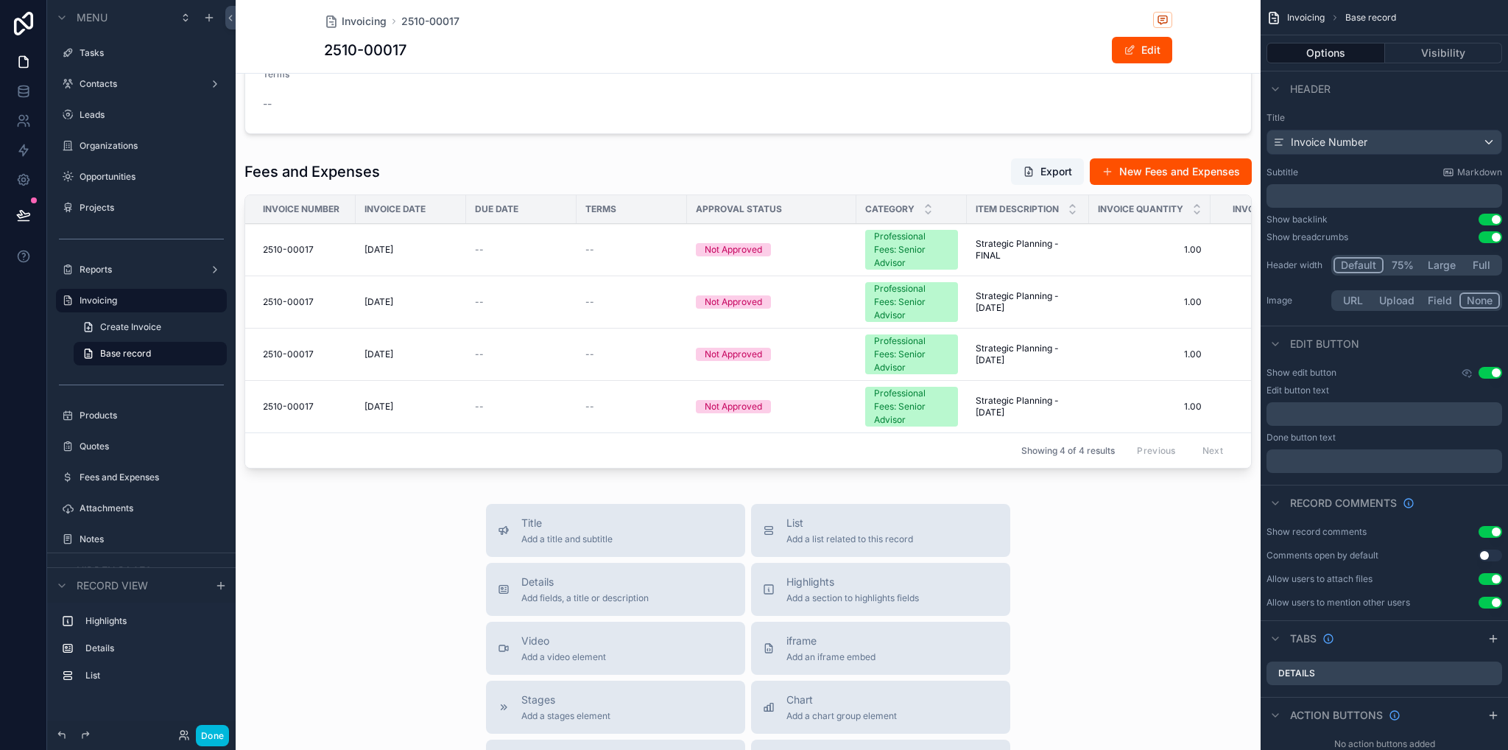
scroll to position [368, 0]
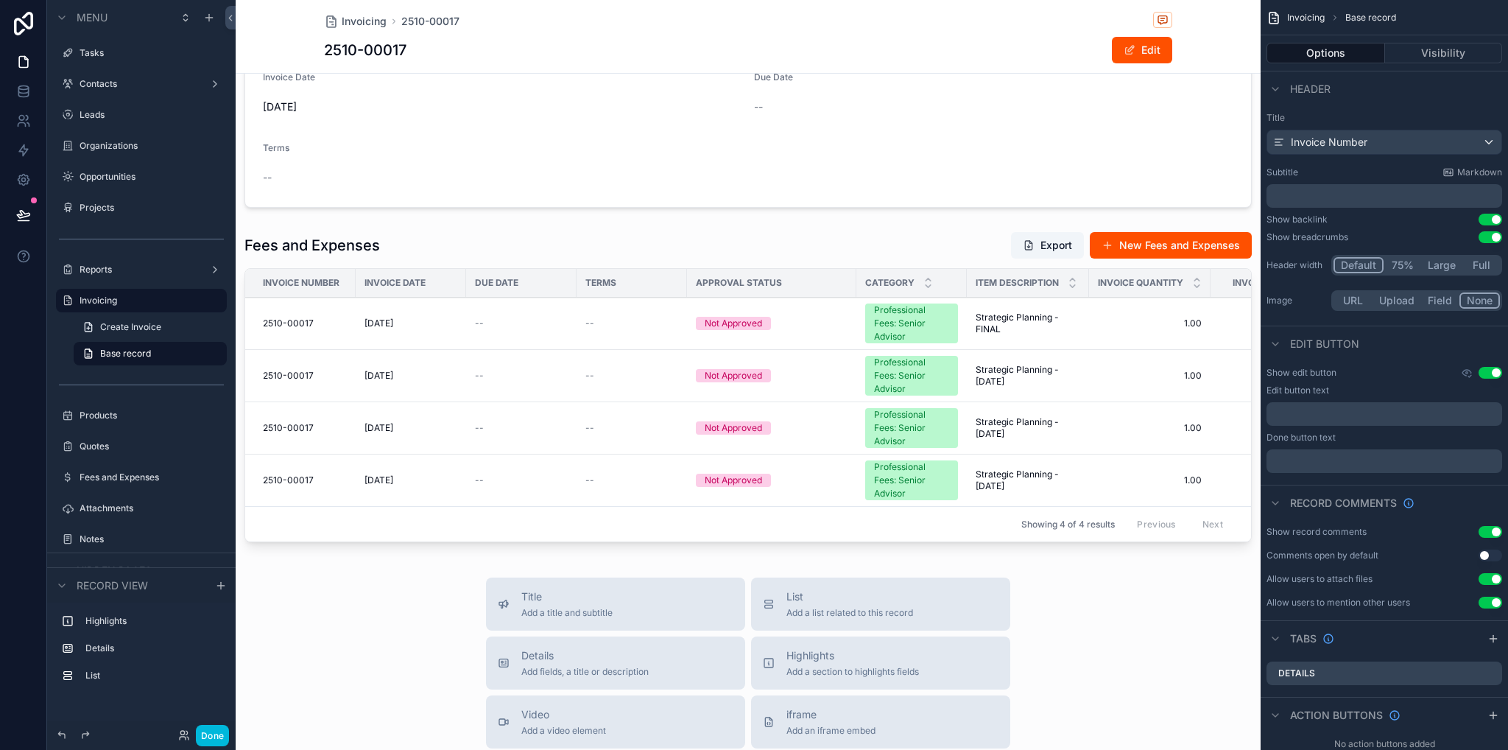
drag, startPoint x: 783, startPoint y: 542, endPoint x: 863, endPoint y: 552, distance: 80.8
click at [908, 541] on div "scrollable content" at bounding box center [748, 389] width 1025 height 328
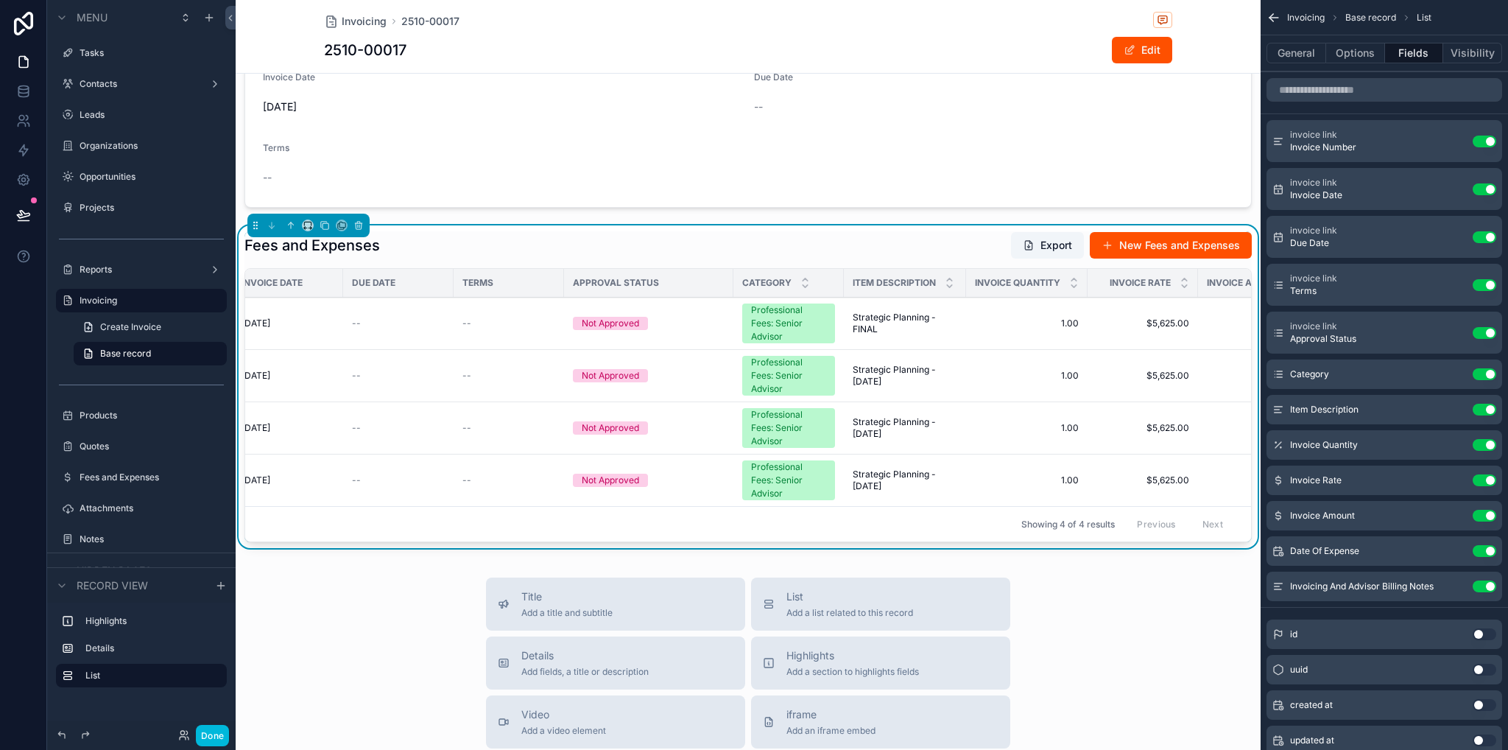
scroll to position [0, 0]
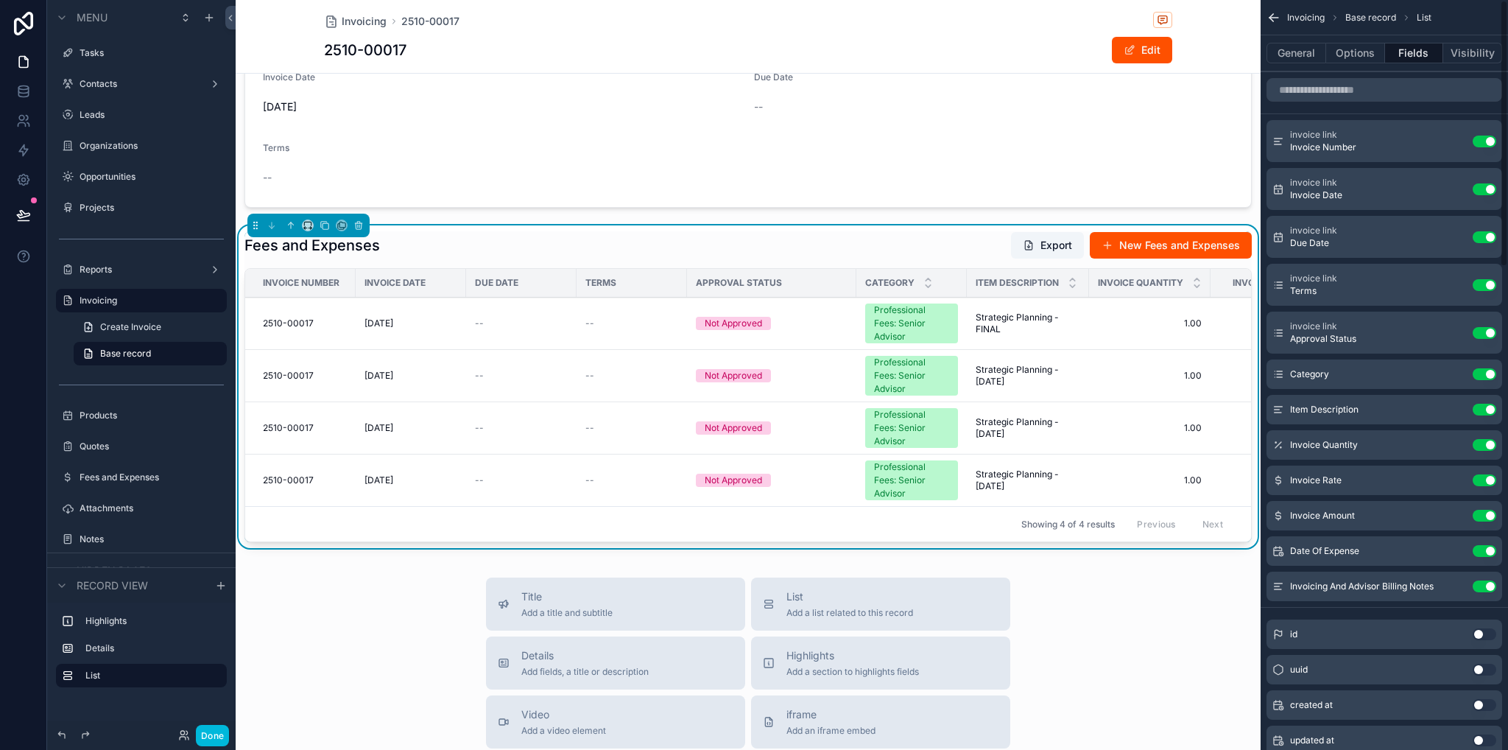
click at [1339, 57] on button "Options" at bounding box center [1355, 53] width 59 height 21
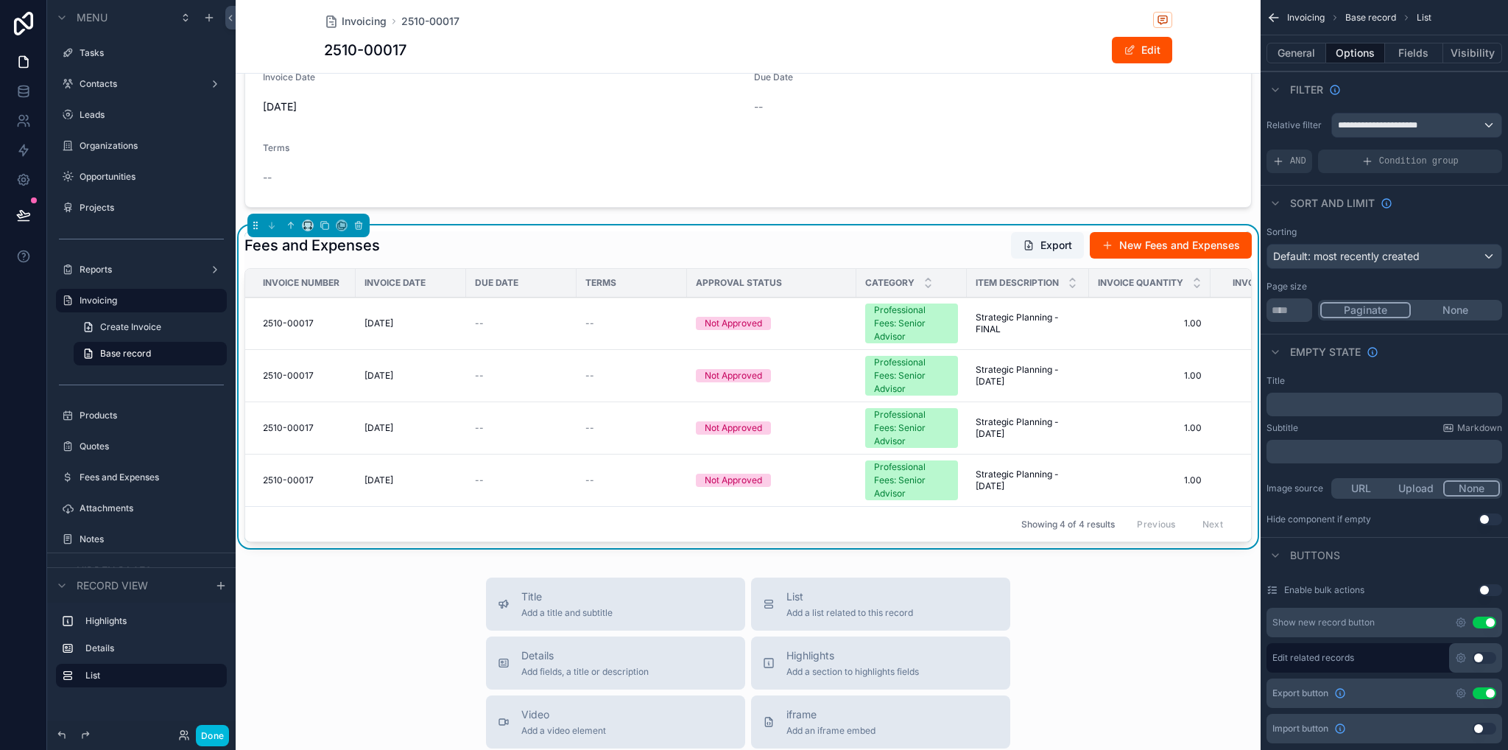
click at [1416, 123] on span "**********" at bounding box center [1387, 125] width 98 height 12
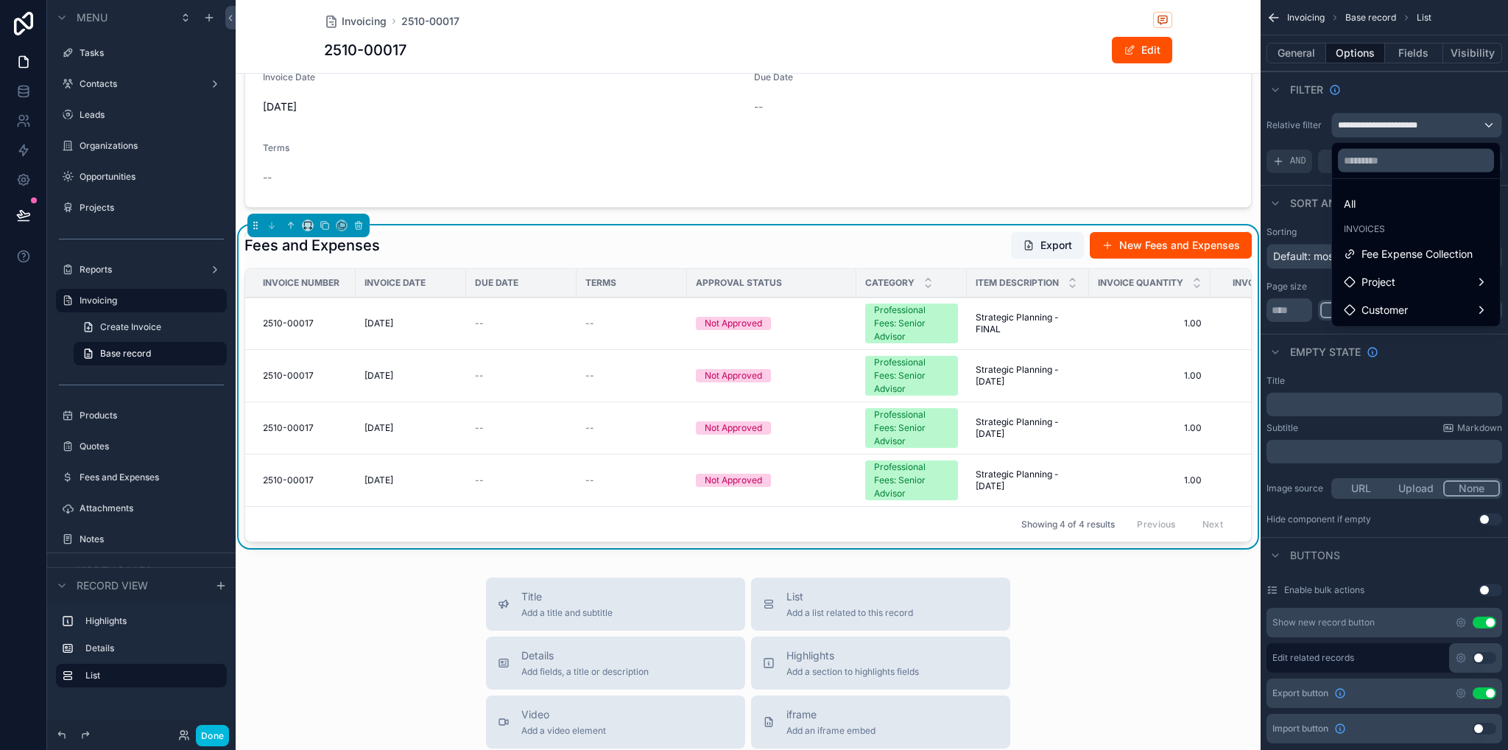
click at [1363, 205] on div "All" at bounding box center [1416, 204] width 144 height 18
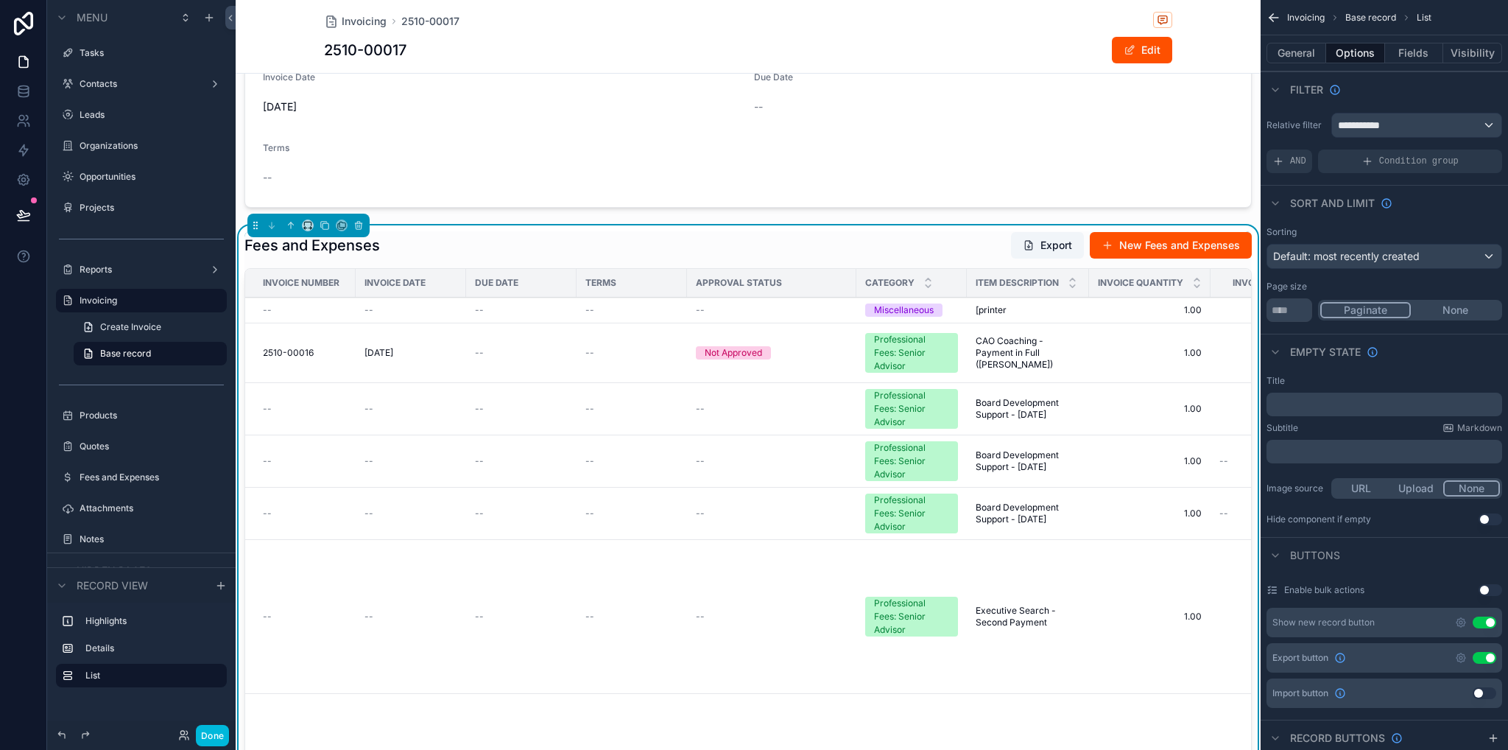
click at [1296, 161] on span "AND" at bounding box center [1298, 161] width 16 height 12
click at [0, 0] on icon "scrollable content" at bounding box center [0, 0] width 0 height 0
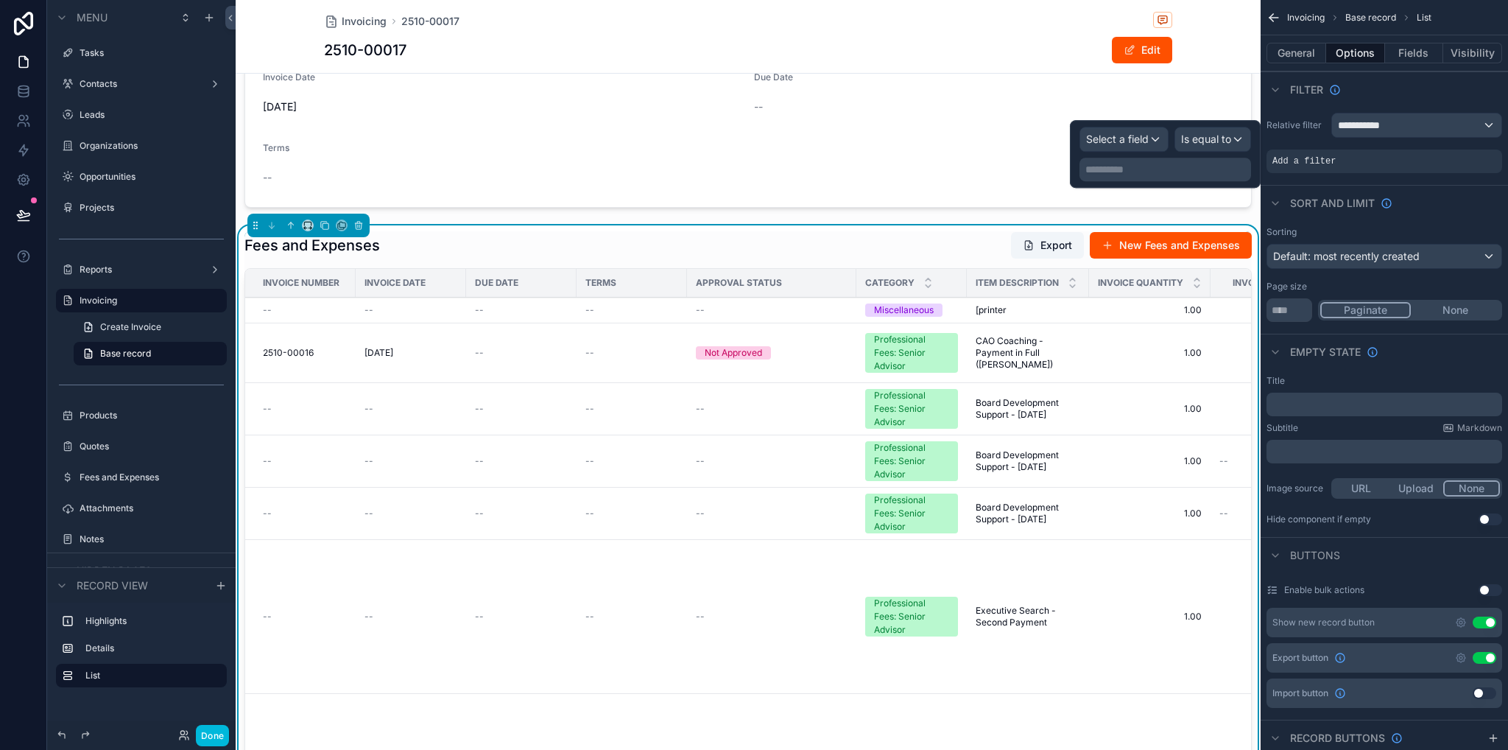
click at [1144, 138] on span "Select a field" at bounding box center [1117, 139] width 63 height 13
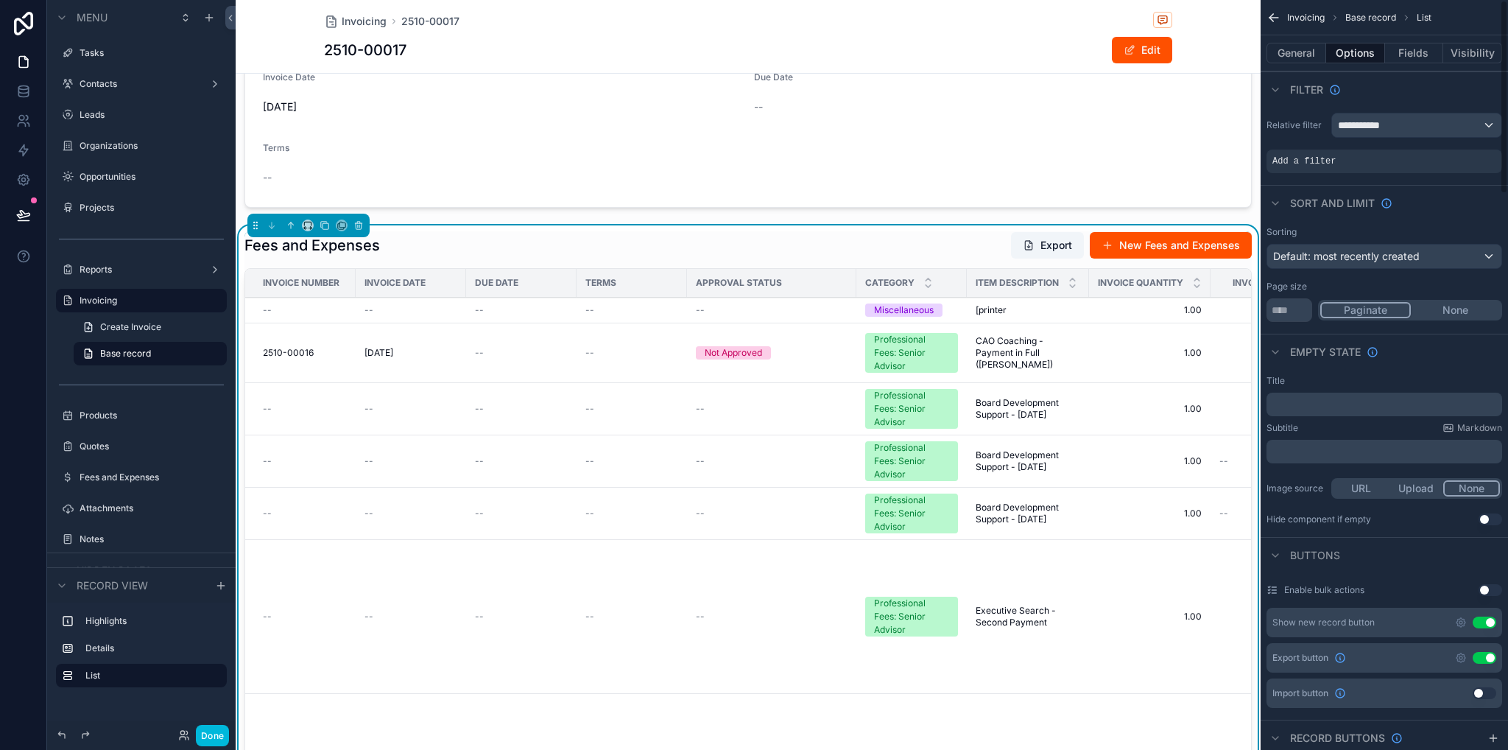
click at [1448, 210] on div "Sort And Limit" at bounding box center [1384, 202] width 247 height 35
click at [1374, 165] on div "Add a filter" at bounding box center [1385, 162] width 236 height 24
click at [0, 0] on icon "scrollable content" at bounding box center [0, 0] width 0 height 0
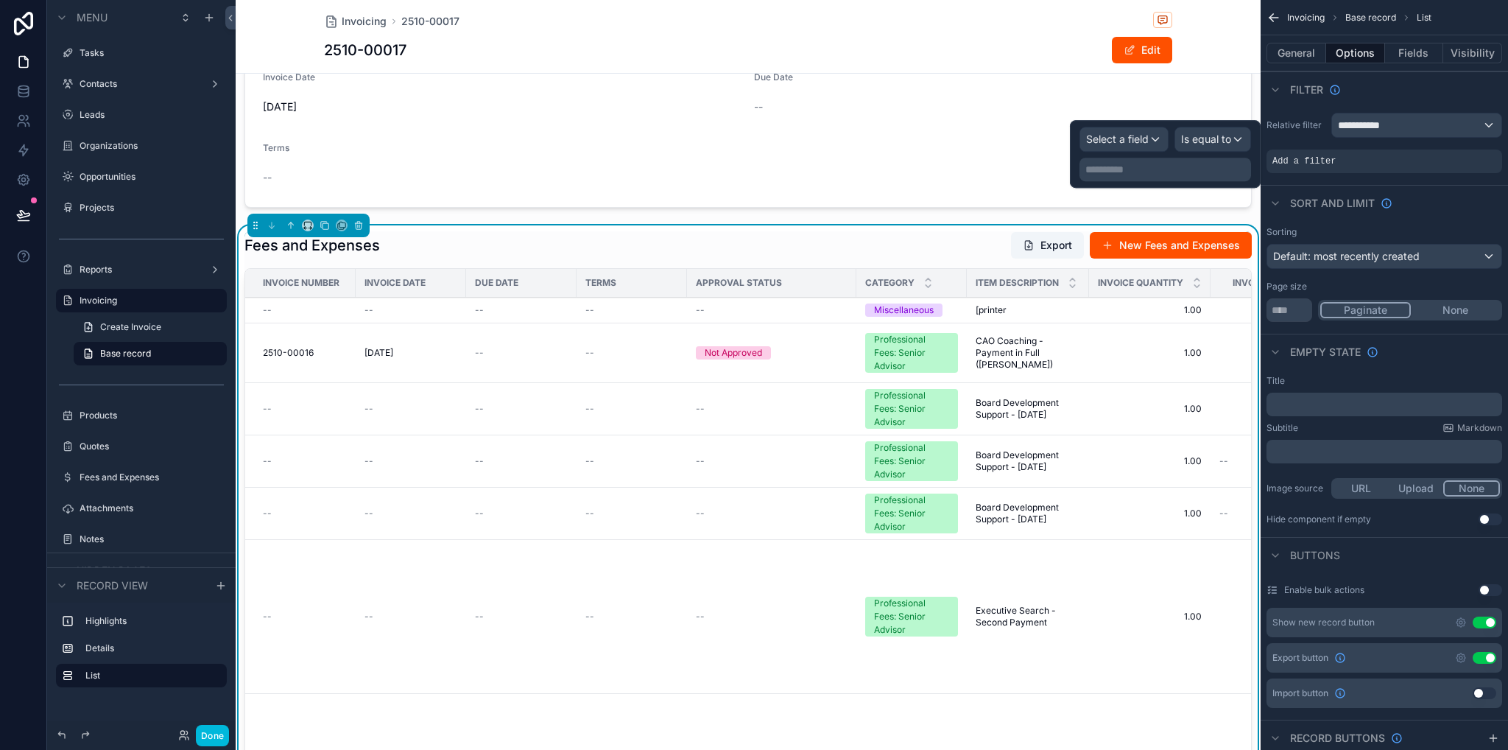
click at [1141, 136] on span "Select a field" at bounding box center [1117, 139] width 63 height 13
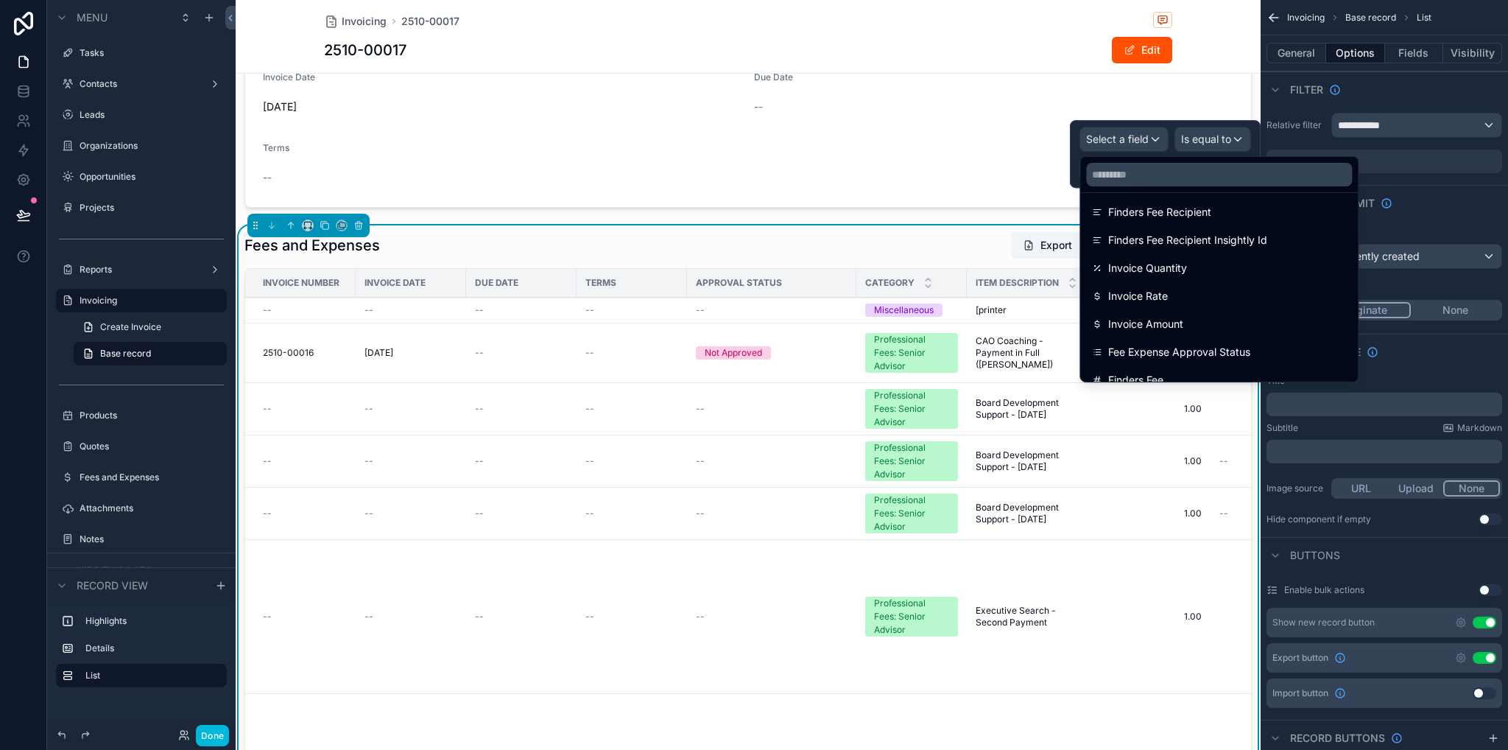
scroll to position [1280, 0]
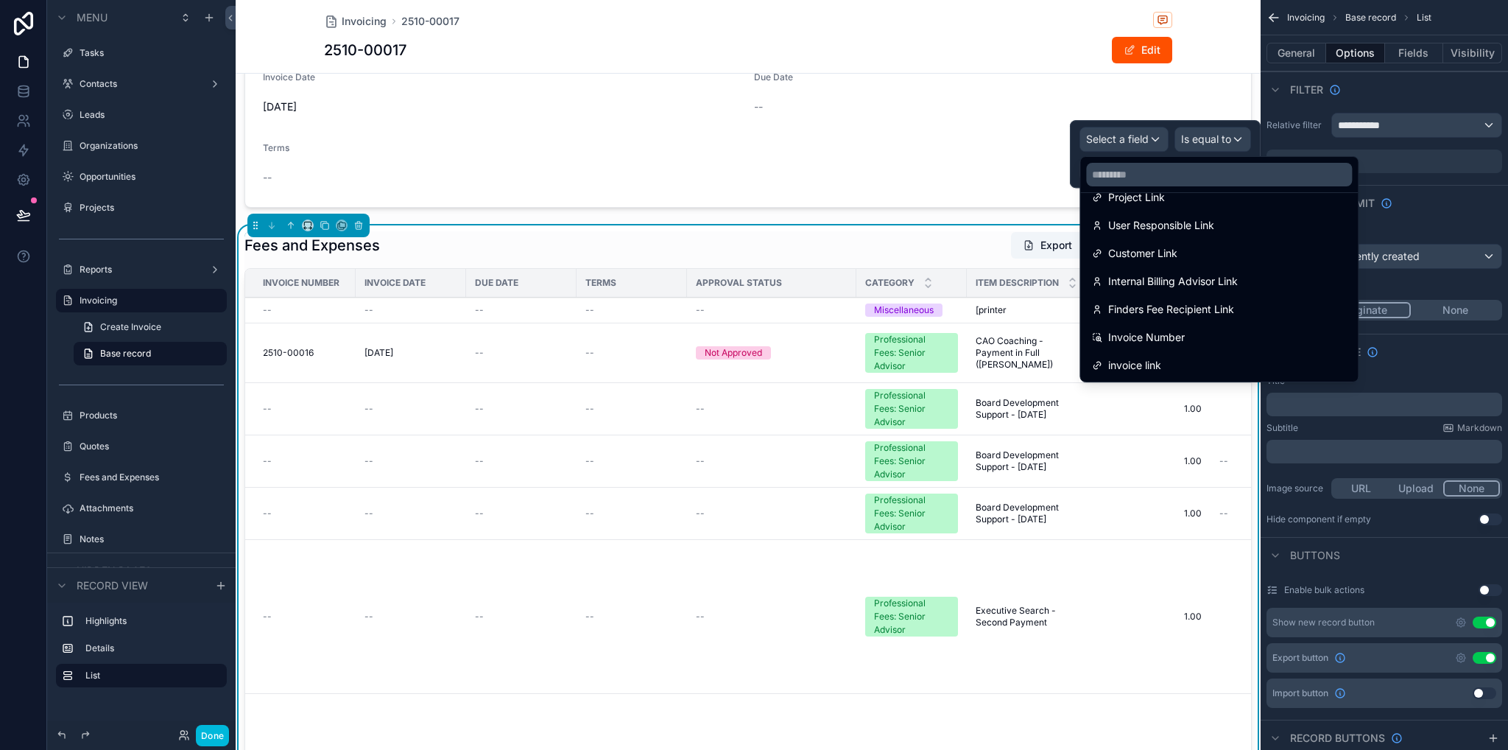
click at [1220, 337] on div "Invoice Number" at bounding box center [1219, 337] width 254 height 18
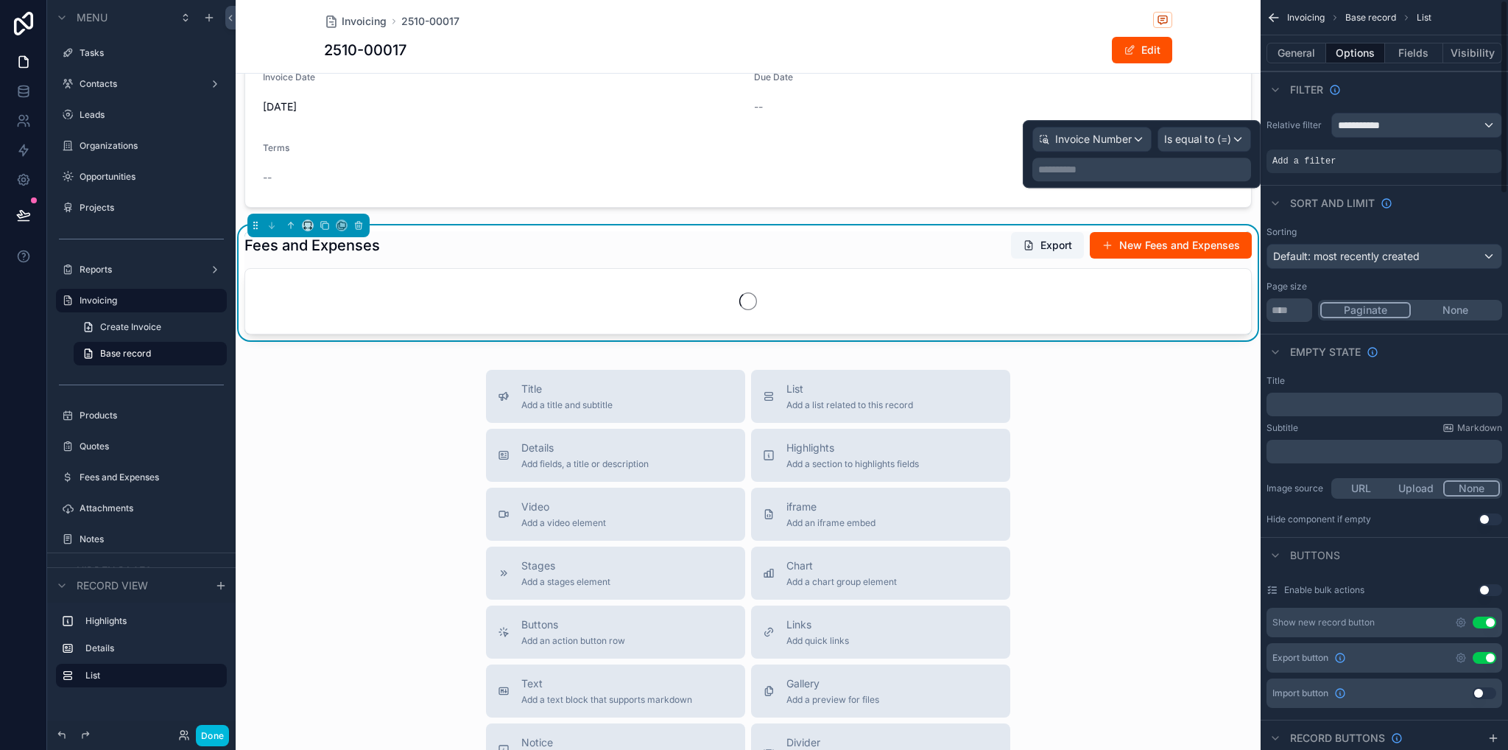
click at [1205, 141] on span "Is equal to (=)" at bounding box center [1197, 139] width 67 height 15
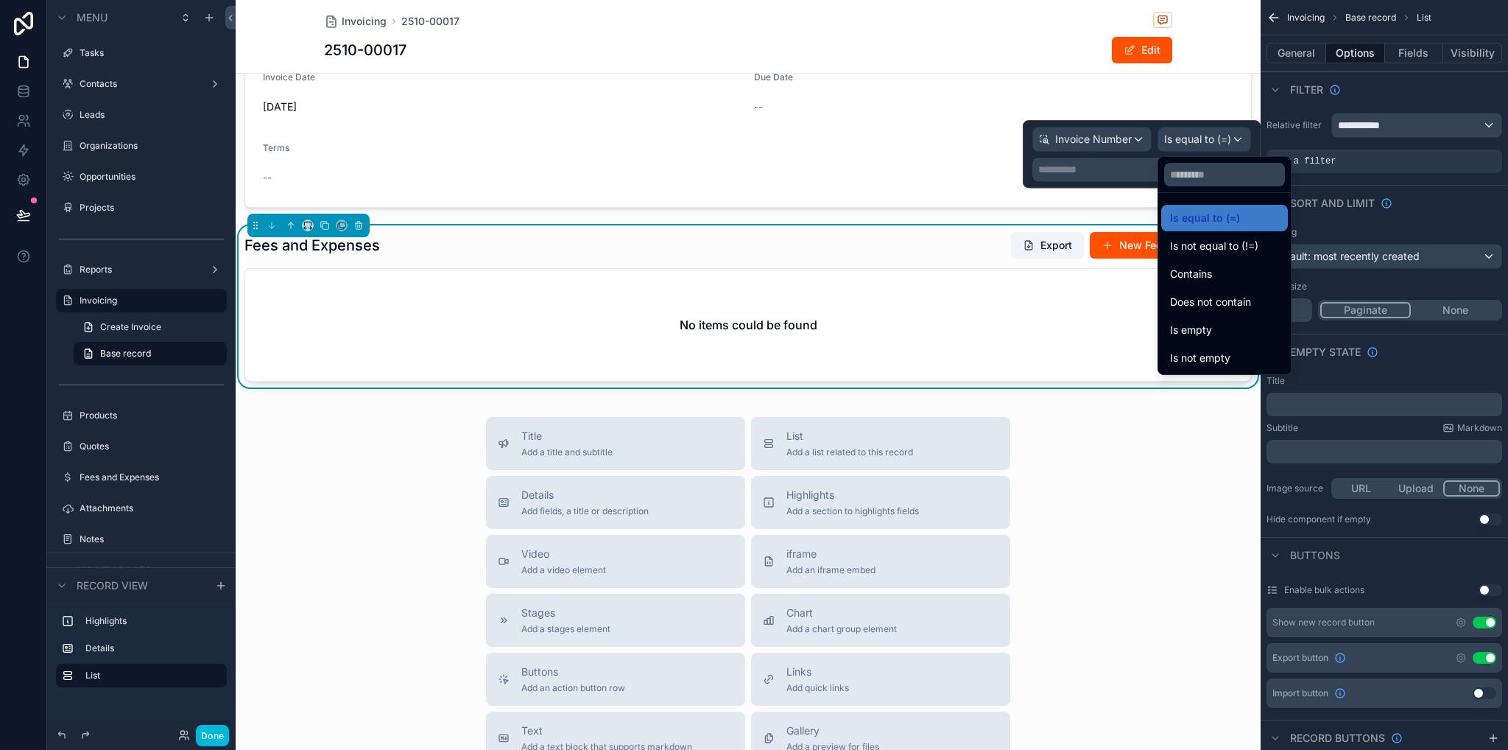
scroll to position [677, 0]
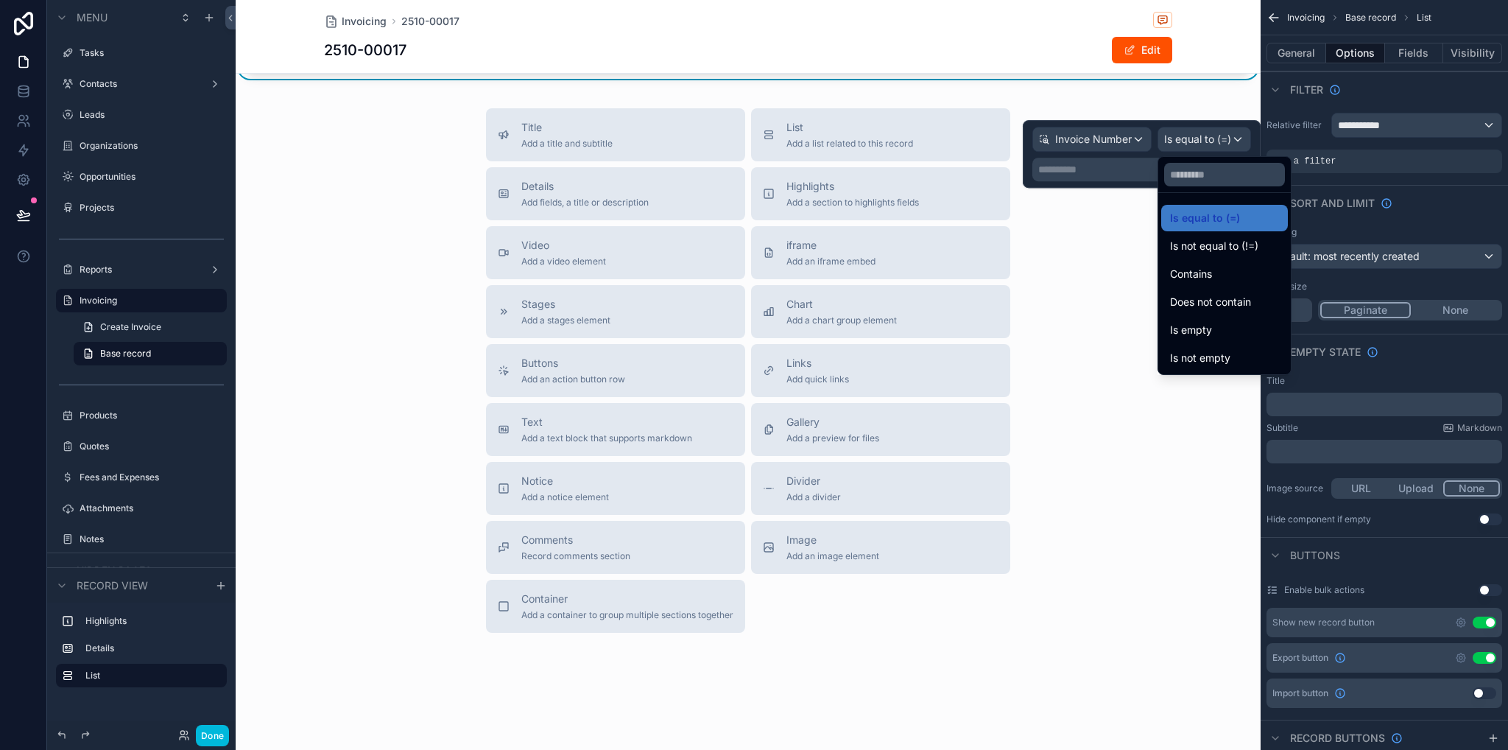
click at [1208, 354] on span "Is not empty" at bounding box center [1200, 358] width 60 height 18
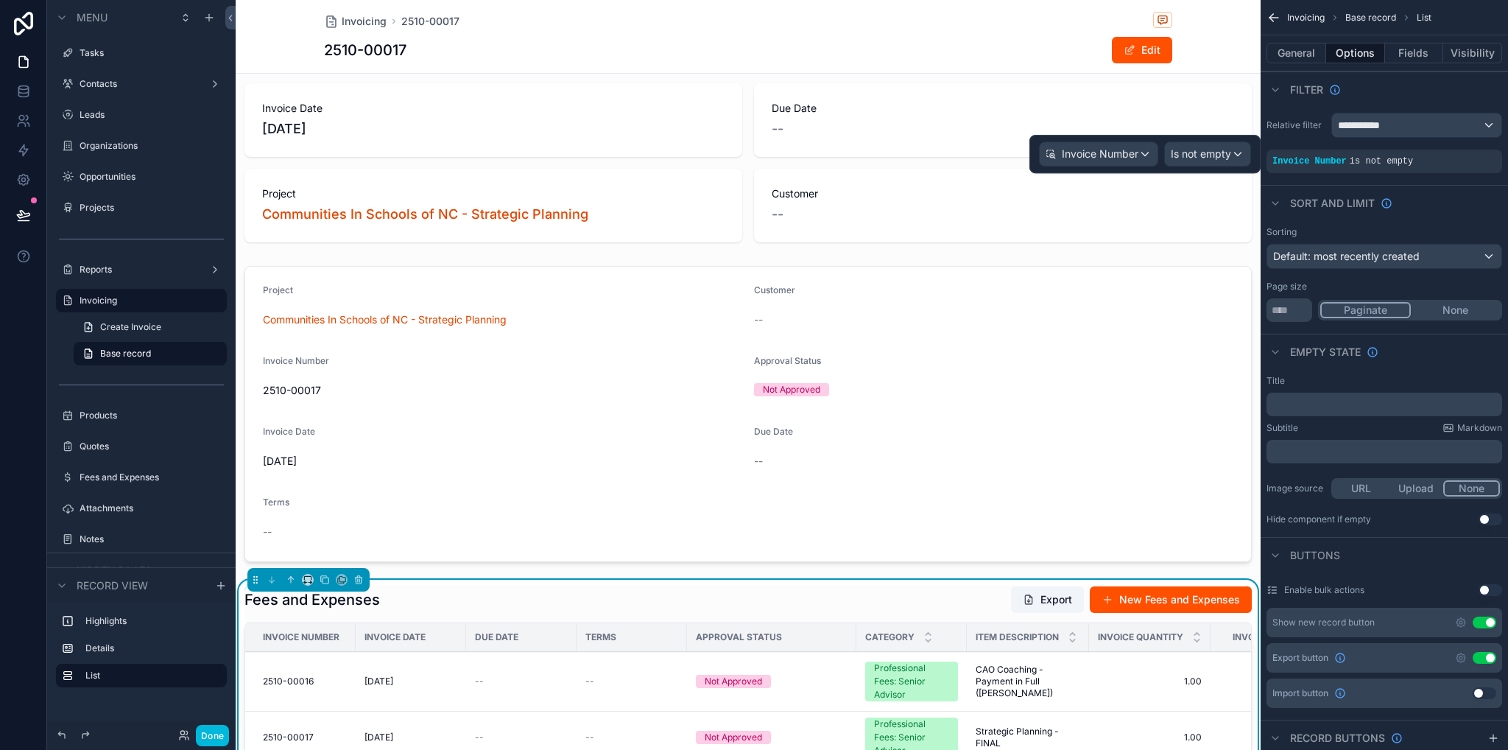
scroll to position [0, 0]
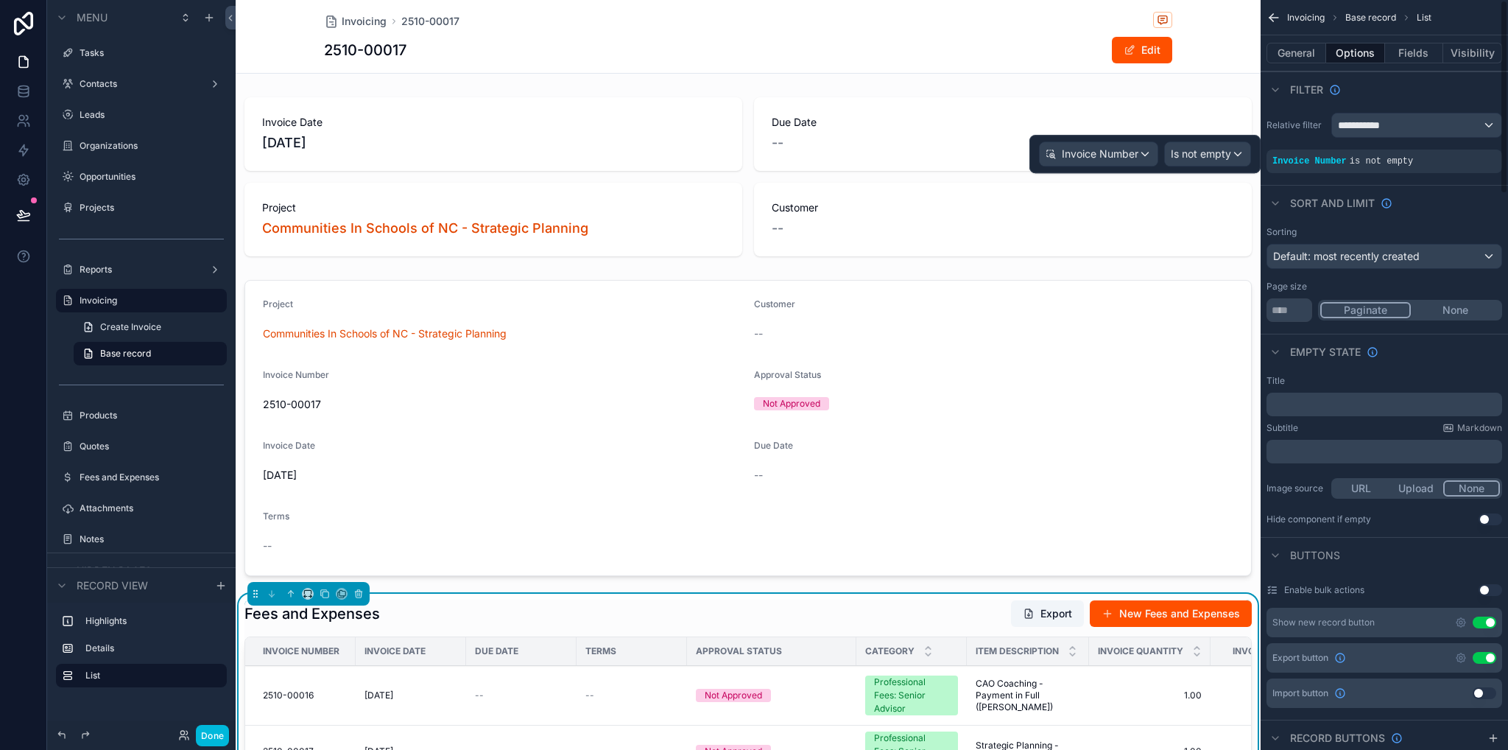
click at [1405, 122] on div "**********" at bounding box center [1416, 125] width 169 height 24
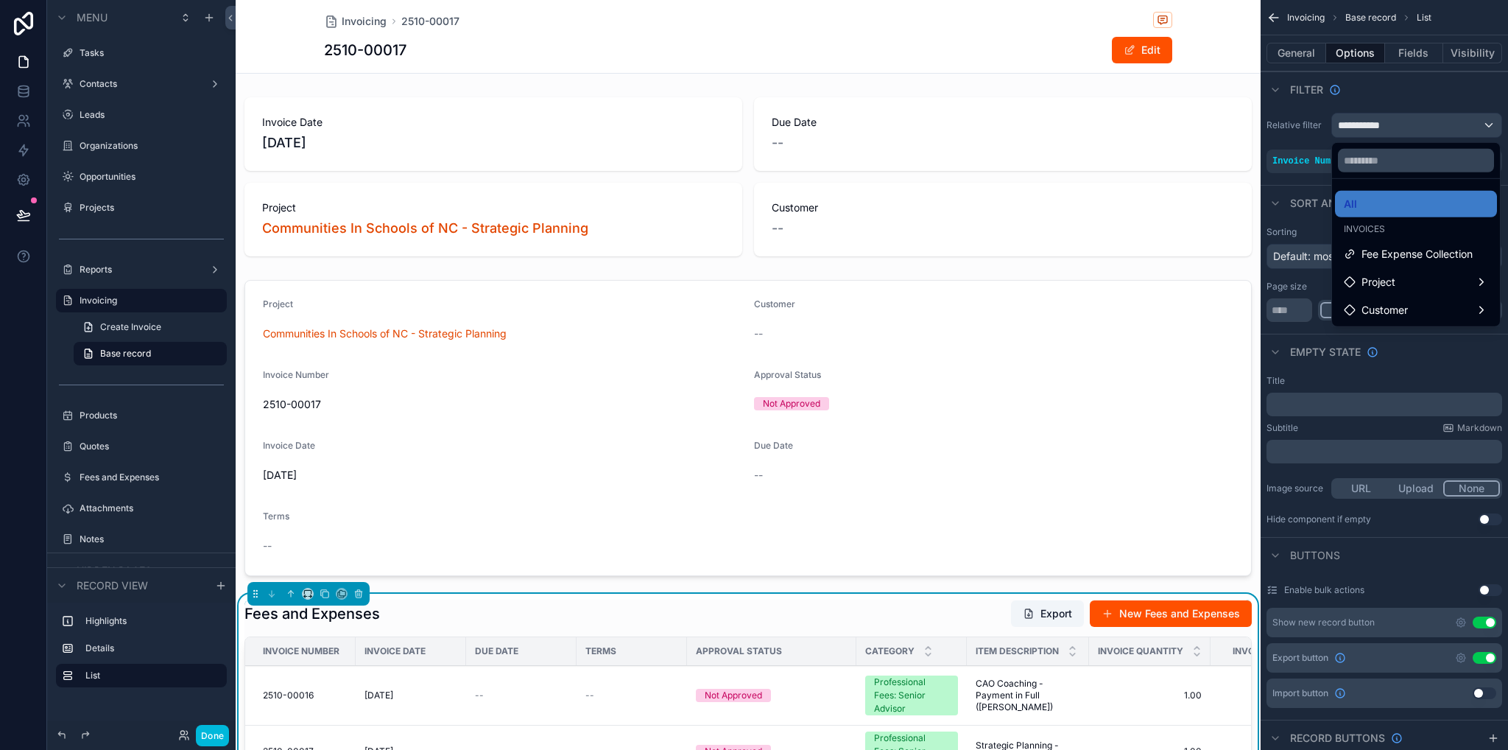
click at [1416, 258] on span "Fee Expense Collection" at bounding box center [1417, 254] width 111 height 18
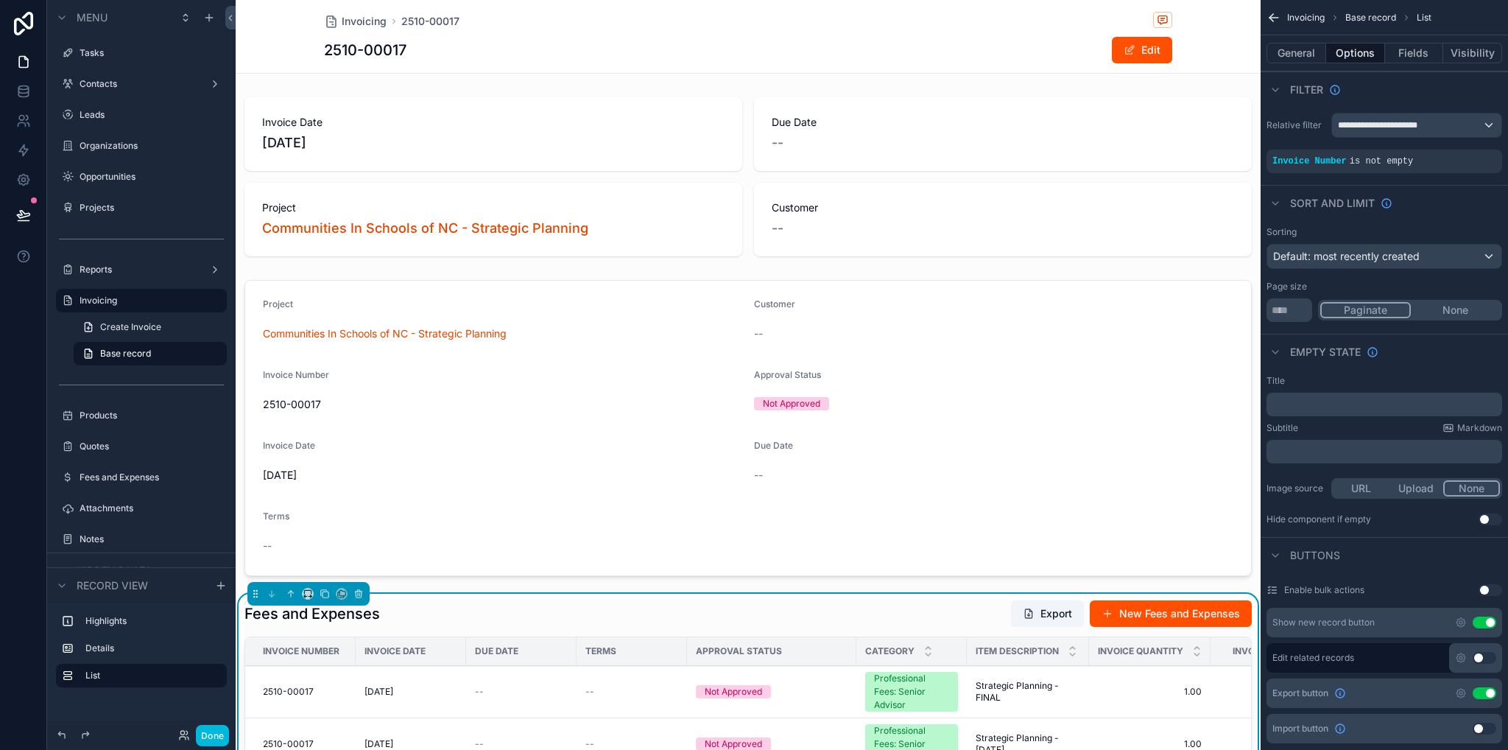
click at [95, 300] on label "Invoicing" at bounding box center [149, 301] width 138 height 12
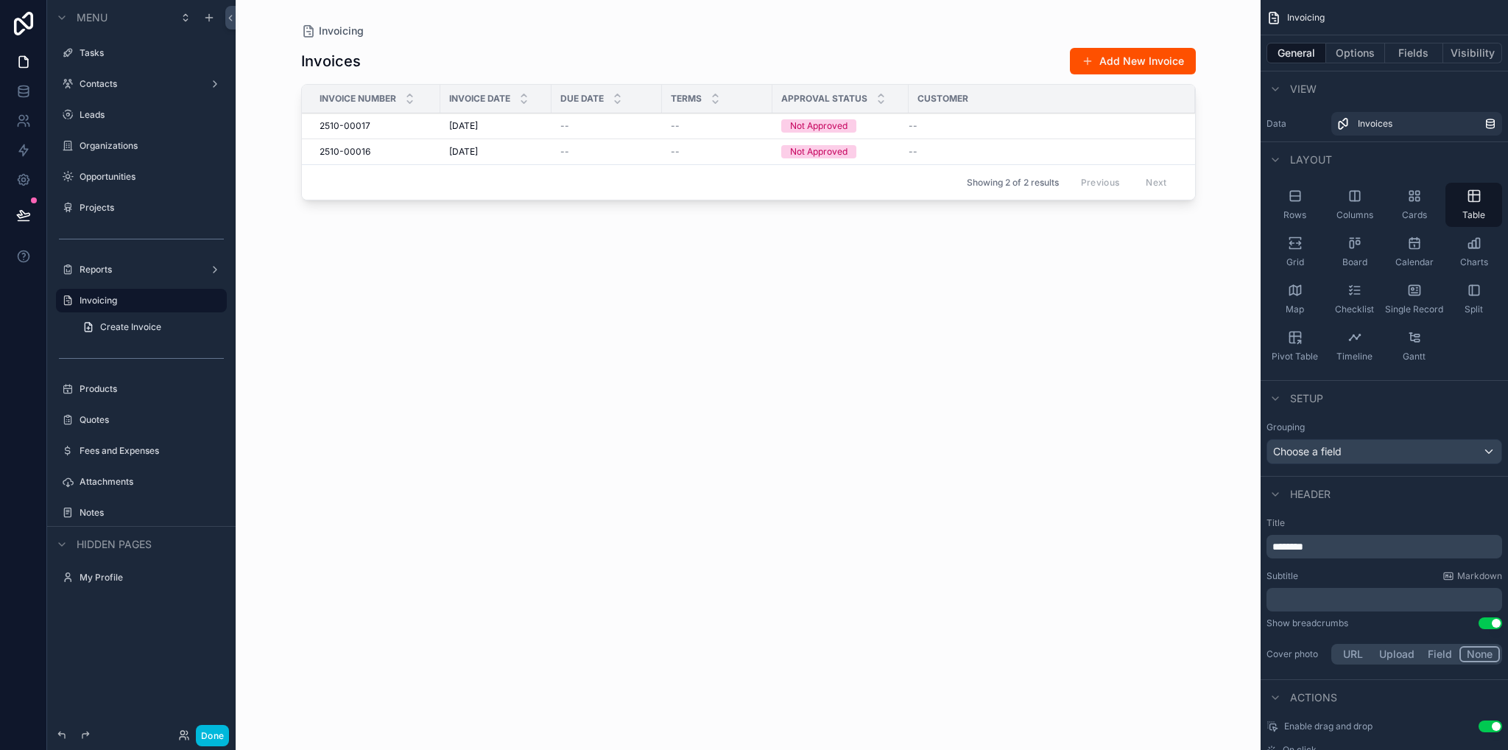
click at [382, 123] on div "2510-00017 2510-00017" at bounding box center [376, 126] width 112 height 12
